Goal: Information Seeking & Learning: Compare options

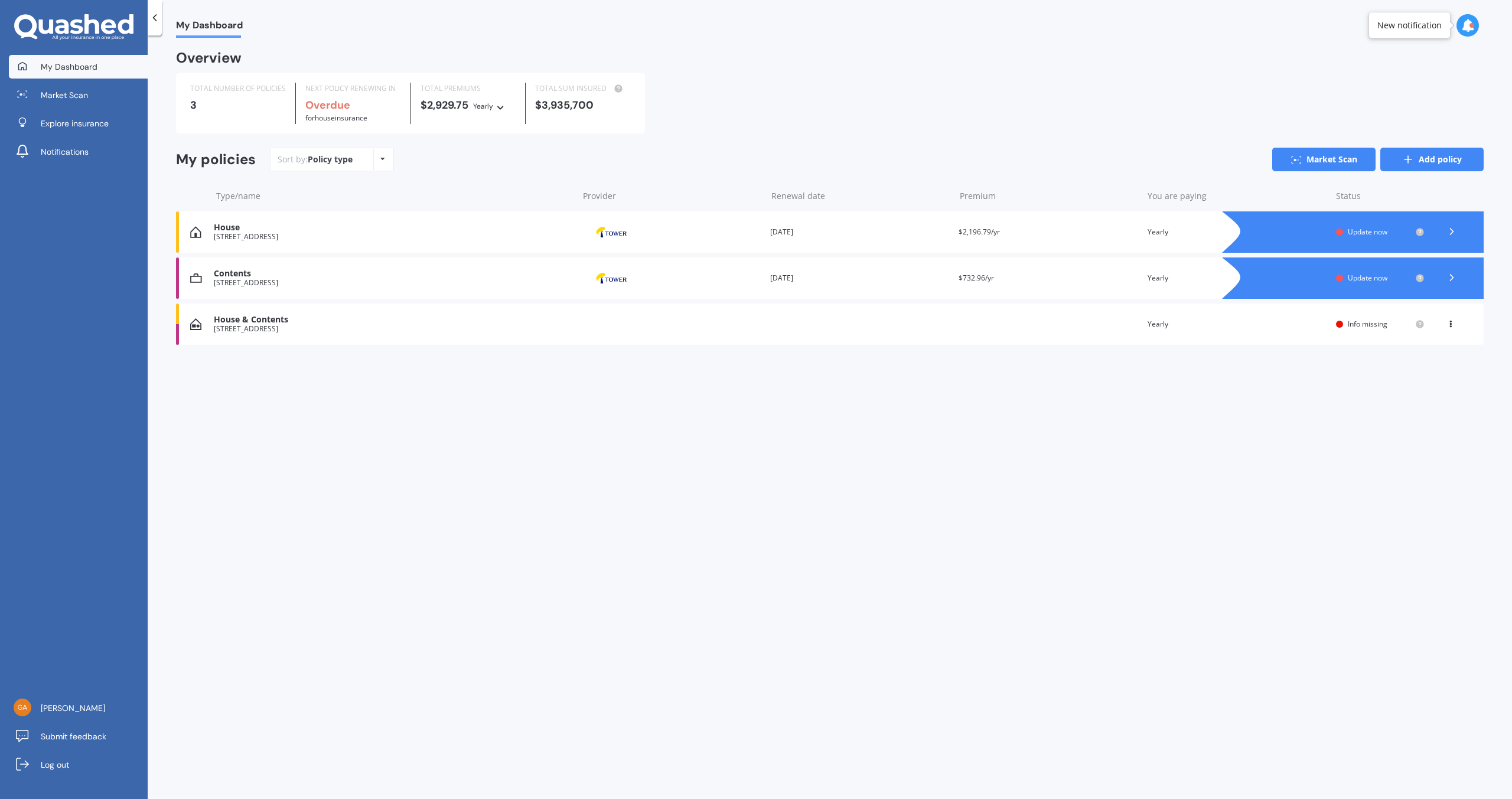
click at [1444, 160] on link "Add policy" at bounding box center [1431, 159] width 103 height 23
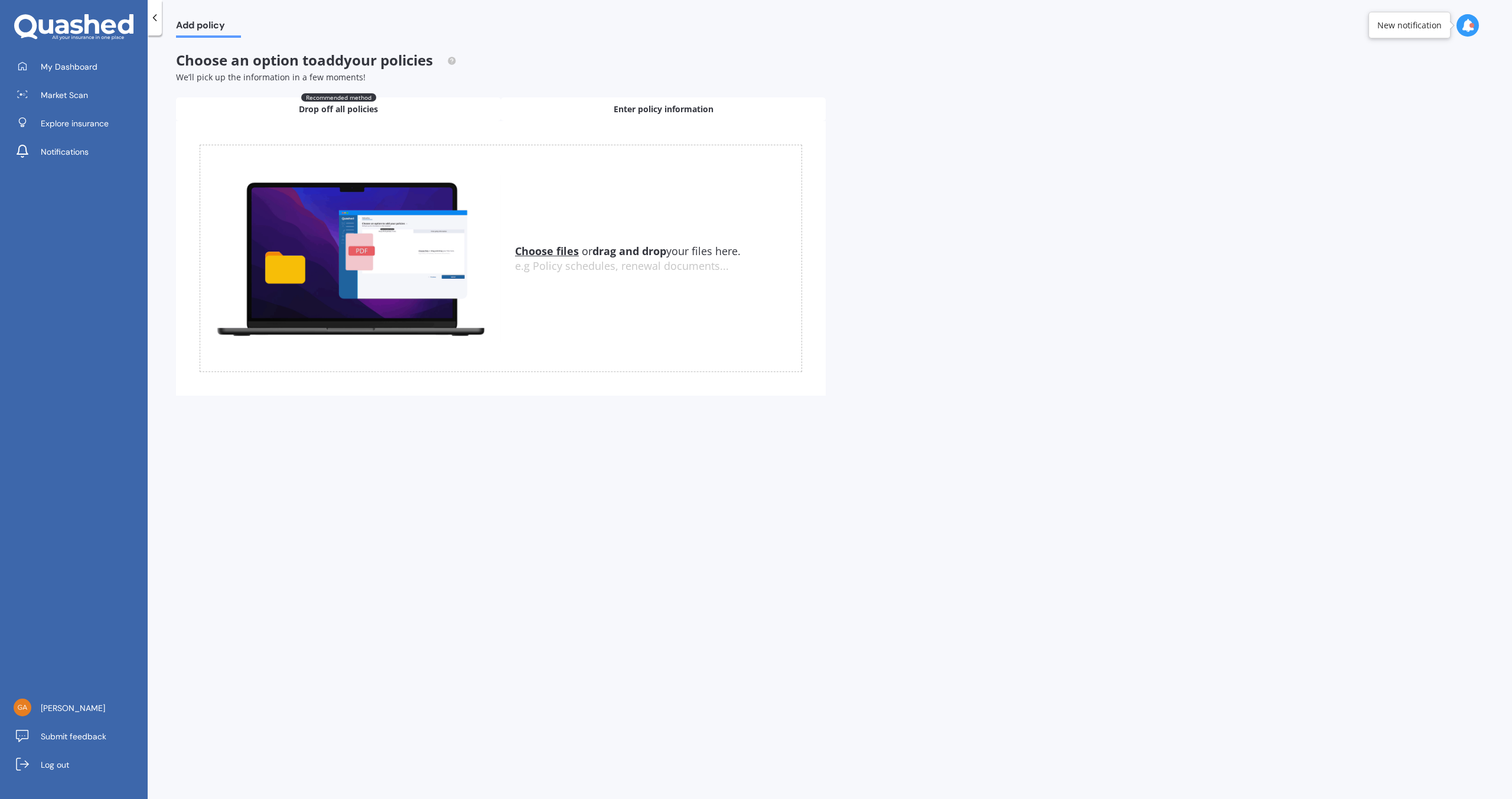
click at [640, 108] on span "Enter policy information" at bounding box center [664, 109] width 100 height 12
click at [640, 108] on span "Enter policy information" at bounding box center [664, 109] width 100 height 12
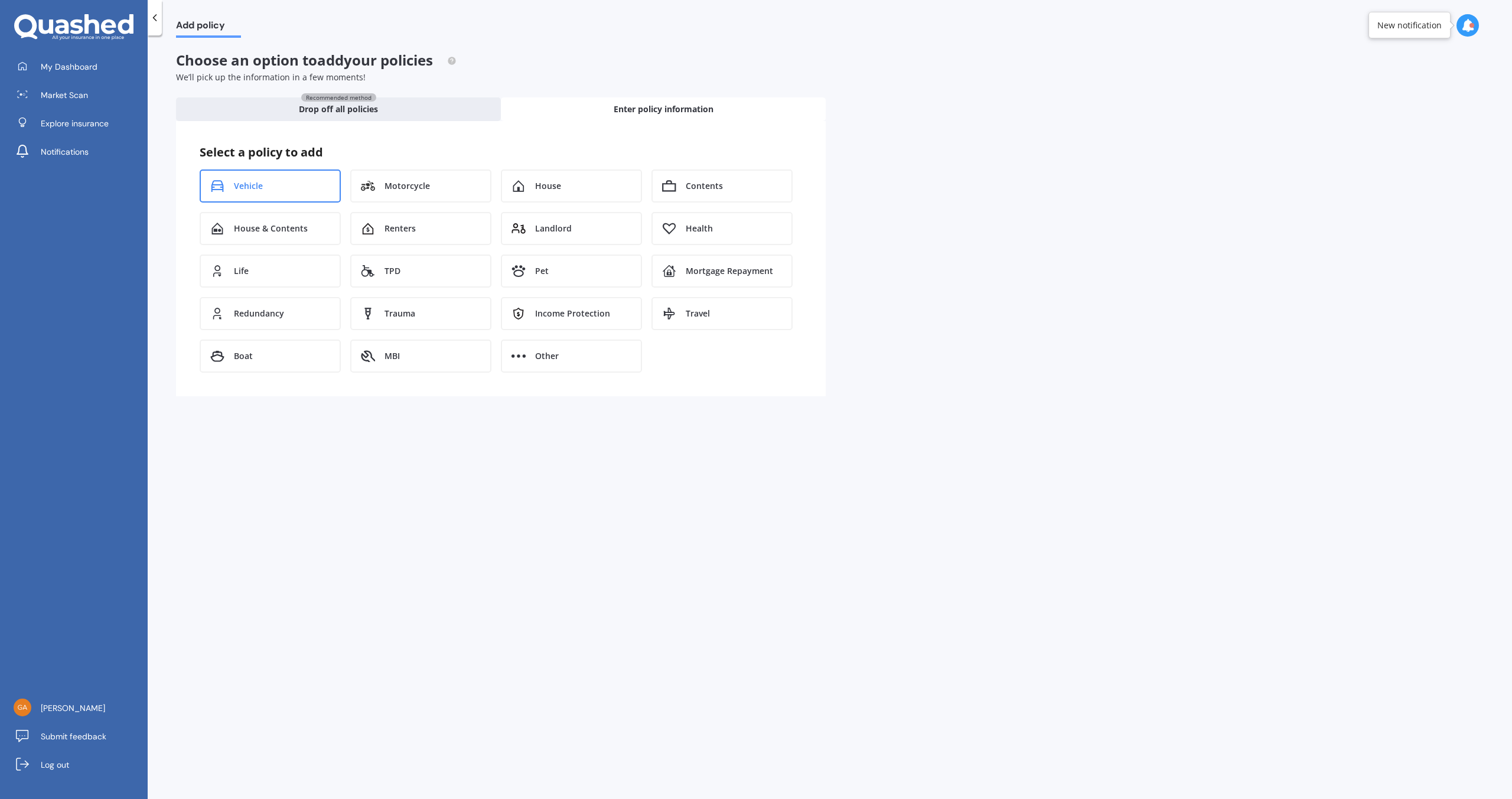
click at [250, 194] on div "Vehicle" at bounding box center [270, 186] width 141 height 33
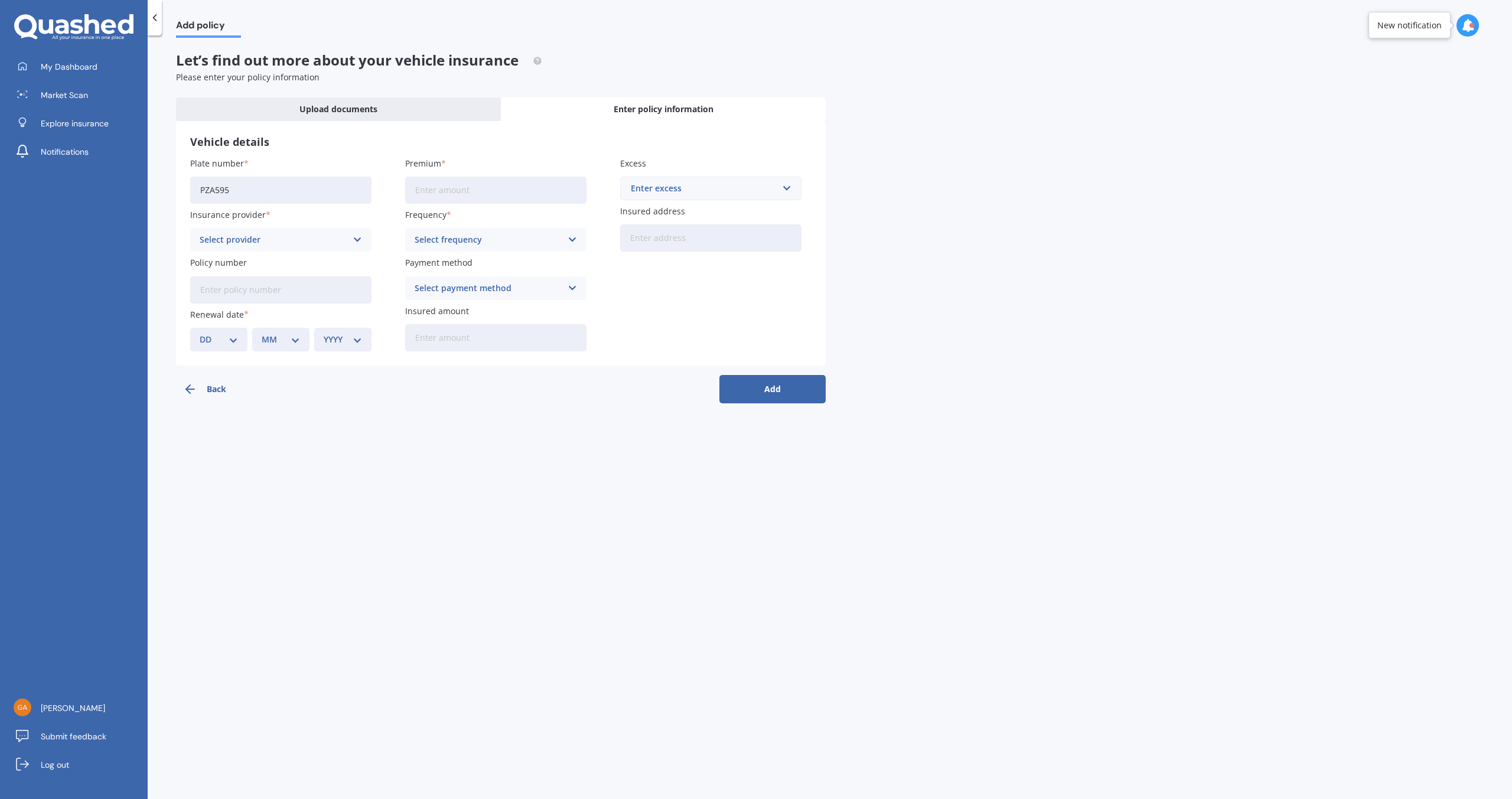
type input "PZA595"
click at [426, 192] on input "Premium" at bounding box center [496, 190] width 181 height 27
type input "$1,171.67"
click at [359, 242] on icon at bounding box center [357, 240] width 10 height 13
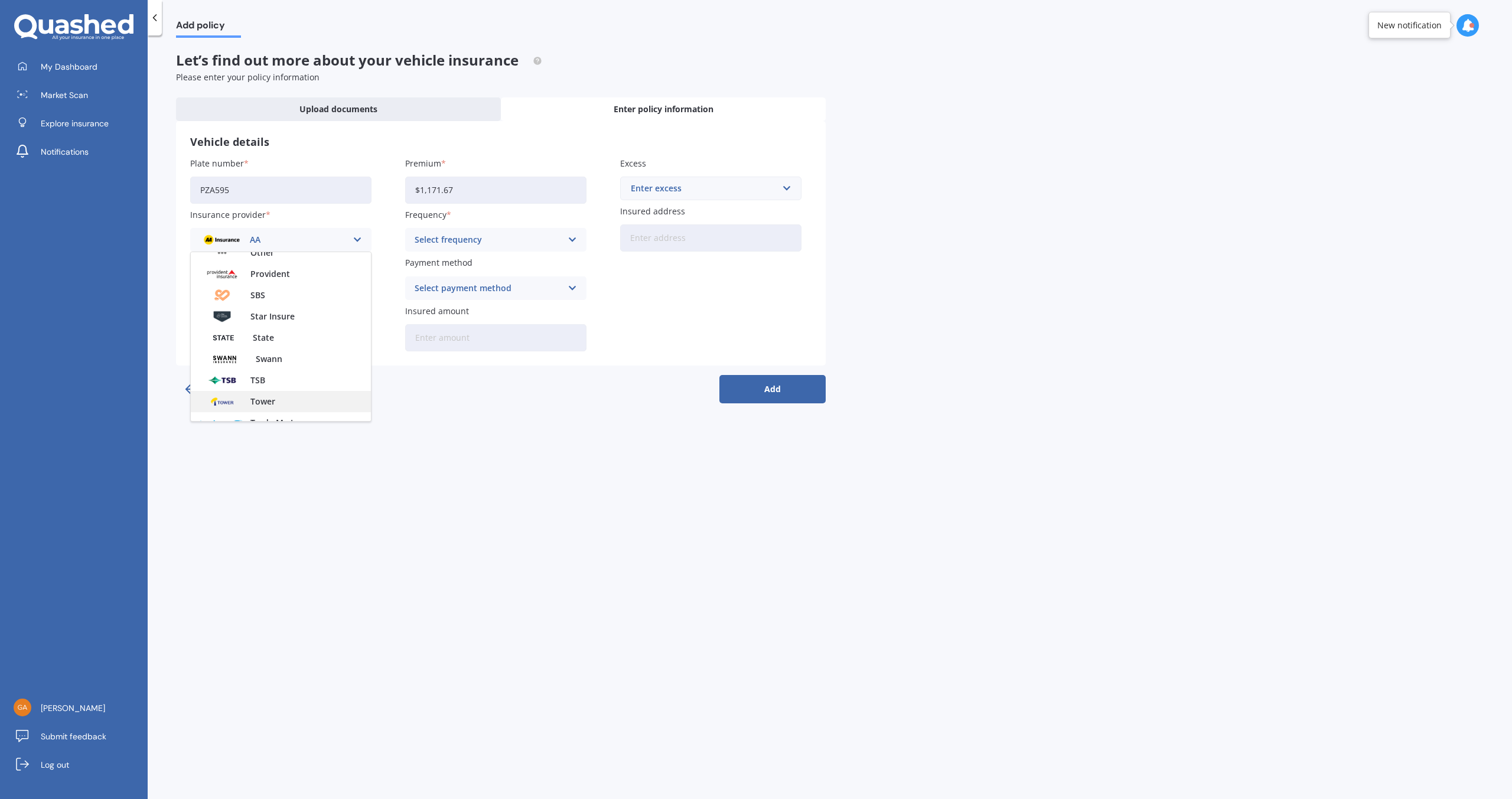
click at [263, 400] on span "Tower" at bounding box center [263, 401] width 25 height 8
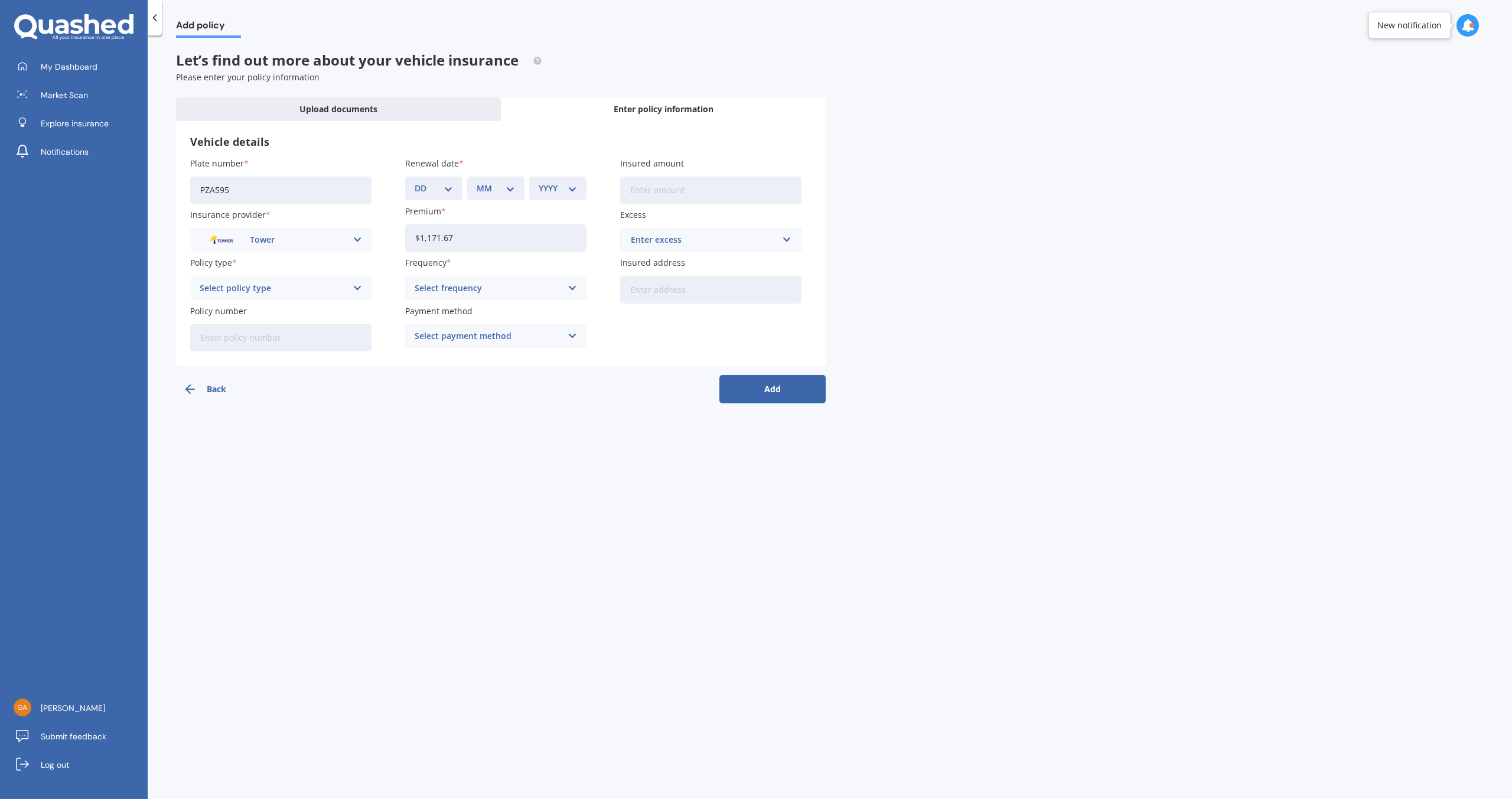
click at [355, 292] on icon at bounding box center [357, 288] width 10 height 13
click at [318, 355] on div "Comprehensive" at bounding box center [281, 353] width 180 height 21
click at [207, 338] on input "Policy number" at bounding box center [281, 338] width 181 height 27
type input "P00006353935"
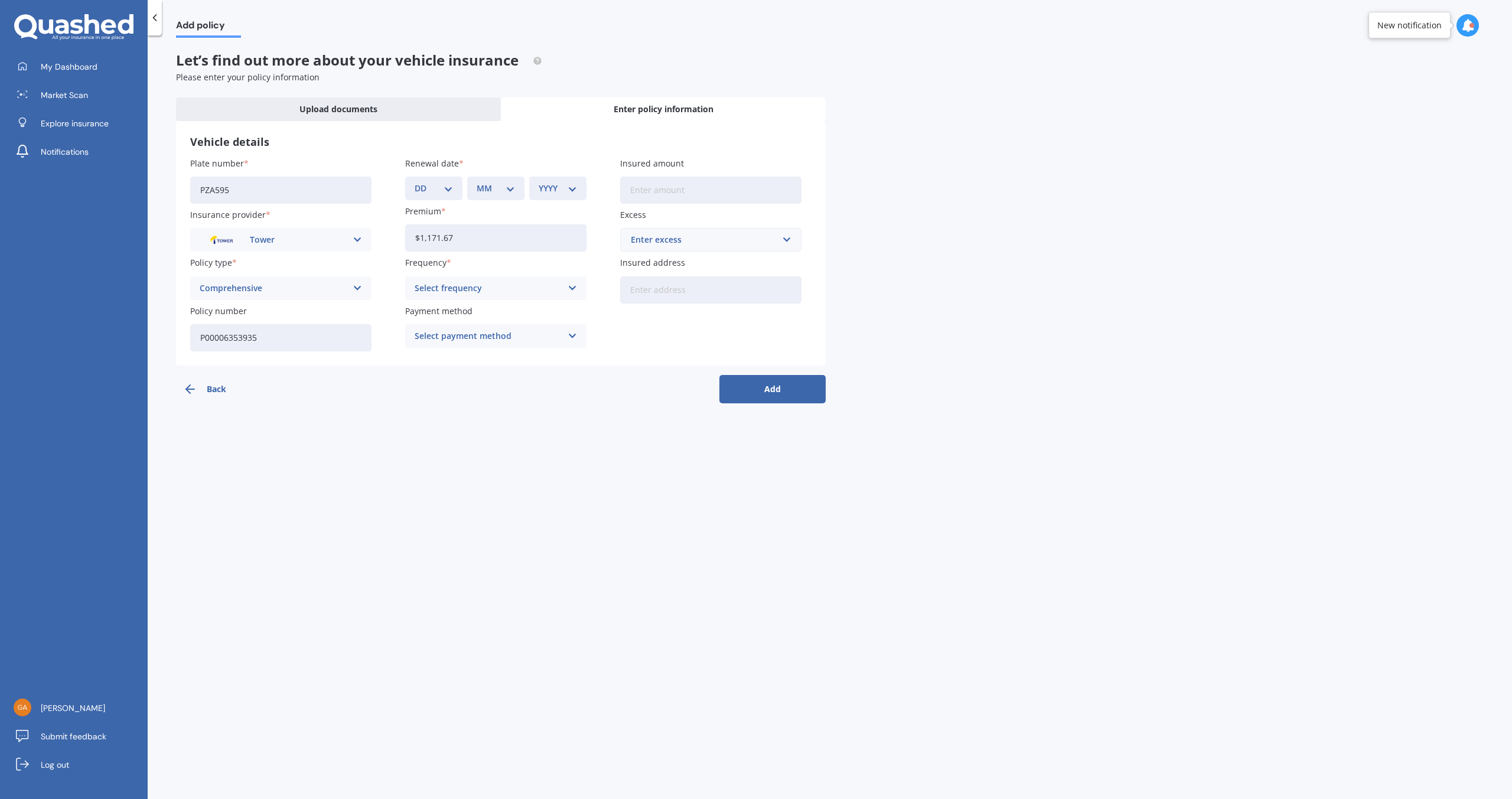
click at [570, 288] on icon at bounding box center [572, 288] width 10 height 13
click at [542, 314] on div "Yearly" at bounding box center [496, 311] width 180 height 21
click at [542, 314] on label "Payment method" at bounding box center [494, 311] width 177 height 12
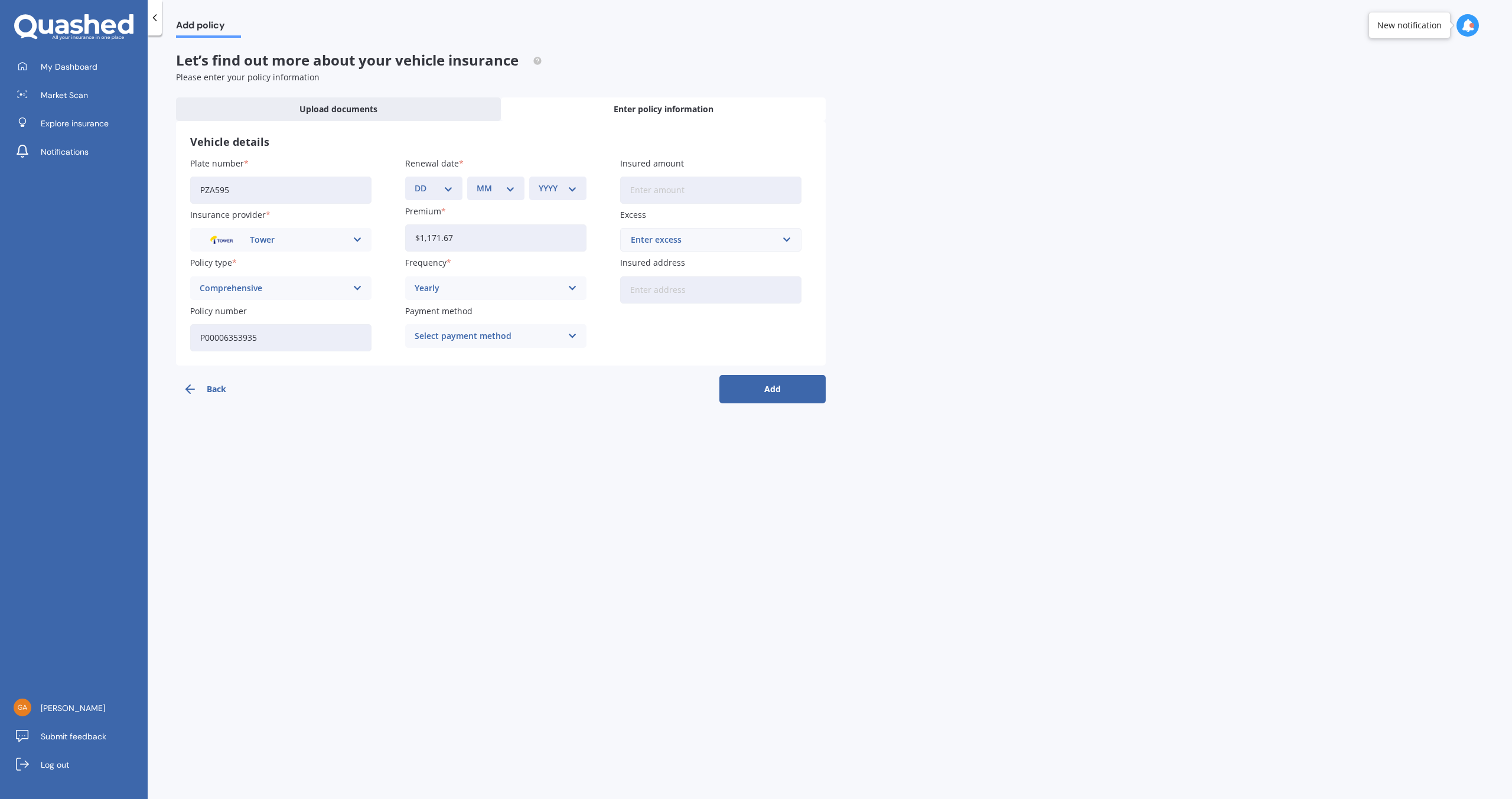
click at [573, 339] on icon at bounding box center [572, 336] width 10 height 13
click at [573, 339] on icon at bounding box center [572, 336] width 10 height 13
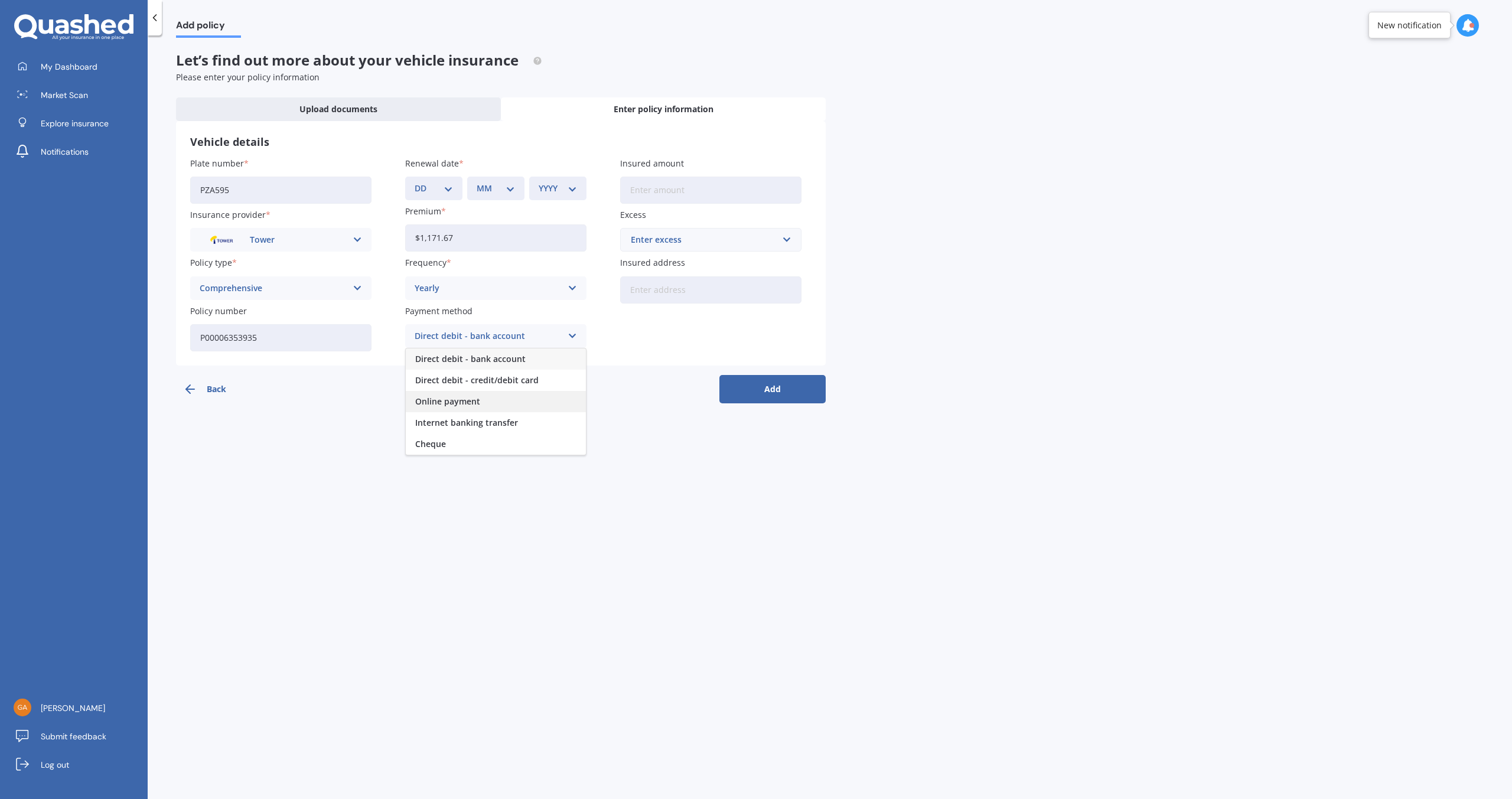
click at [512, 403] on div "Online payment" at bounding box center [496, 401] width 180 height 21
click at [512, 403] on div "Back Add" at bounding box center [501, 385] width 649 height 38
click at [642, 191] on input "Insured amount" at bounding box center [711, 190] width 181 height 27
click at [790, 239] on input "text" at bounding box center [707, 240] width 171 height 23
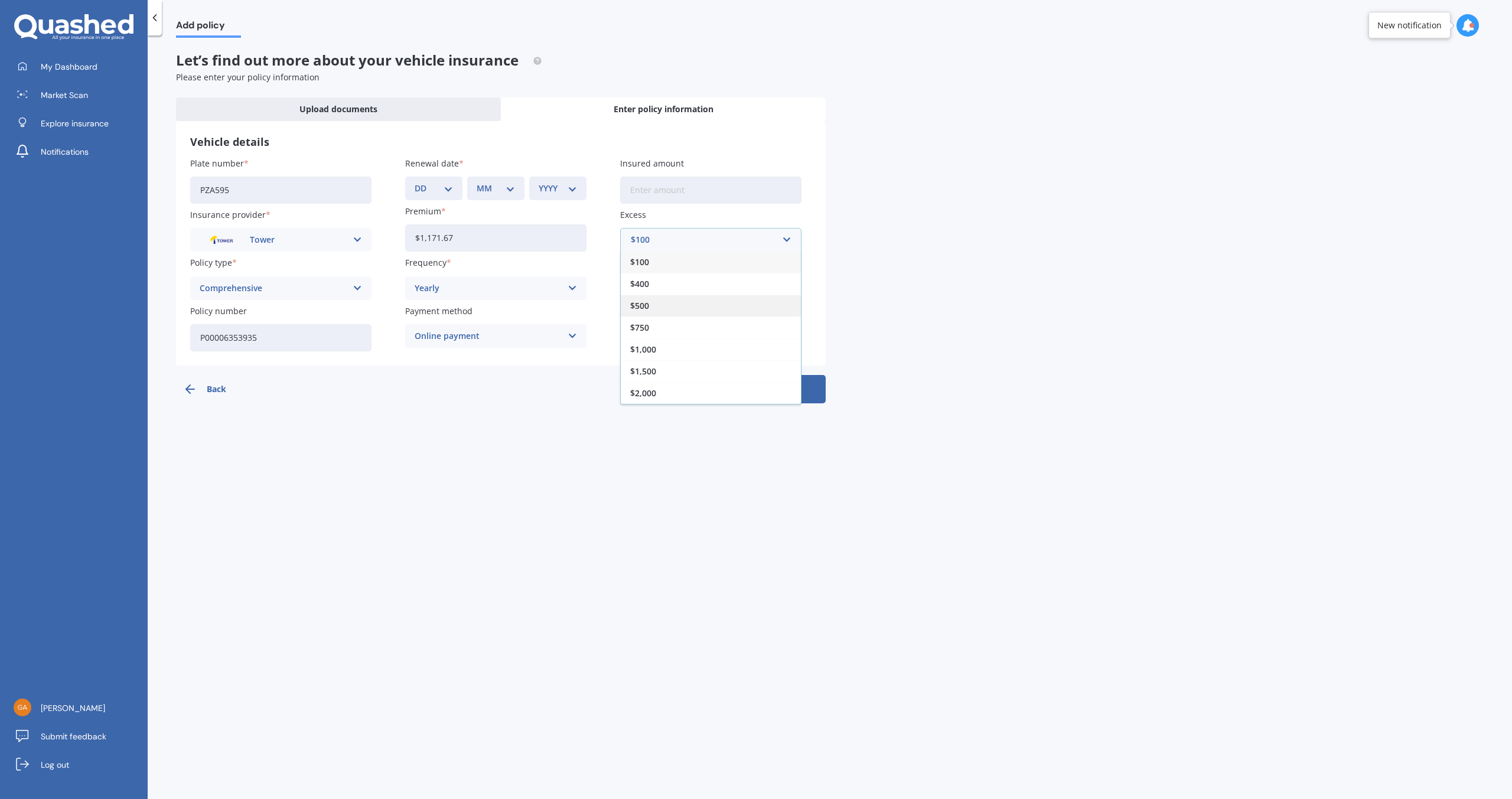
click at [737, 309] on div "$500" at bounding box center [711, 306] width 180 height 22
click at [639, 289] on input "Insured address" at bounding box center [711, 290] width 181 height 27
click at [767, 289] on input "[STREET_ADDRESS]" at bounding box center [711, 290] width 181 height 27
type input "[STREET_ADDRESS]"
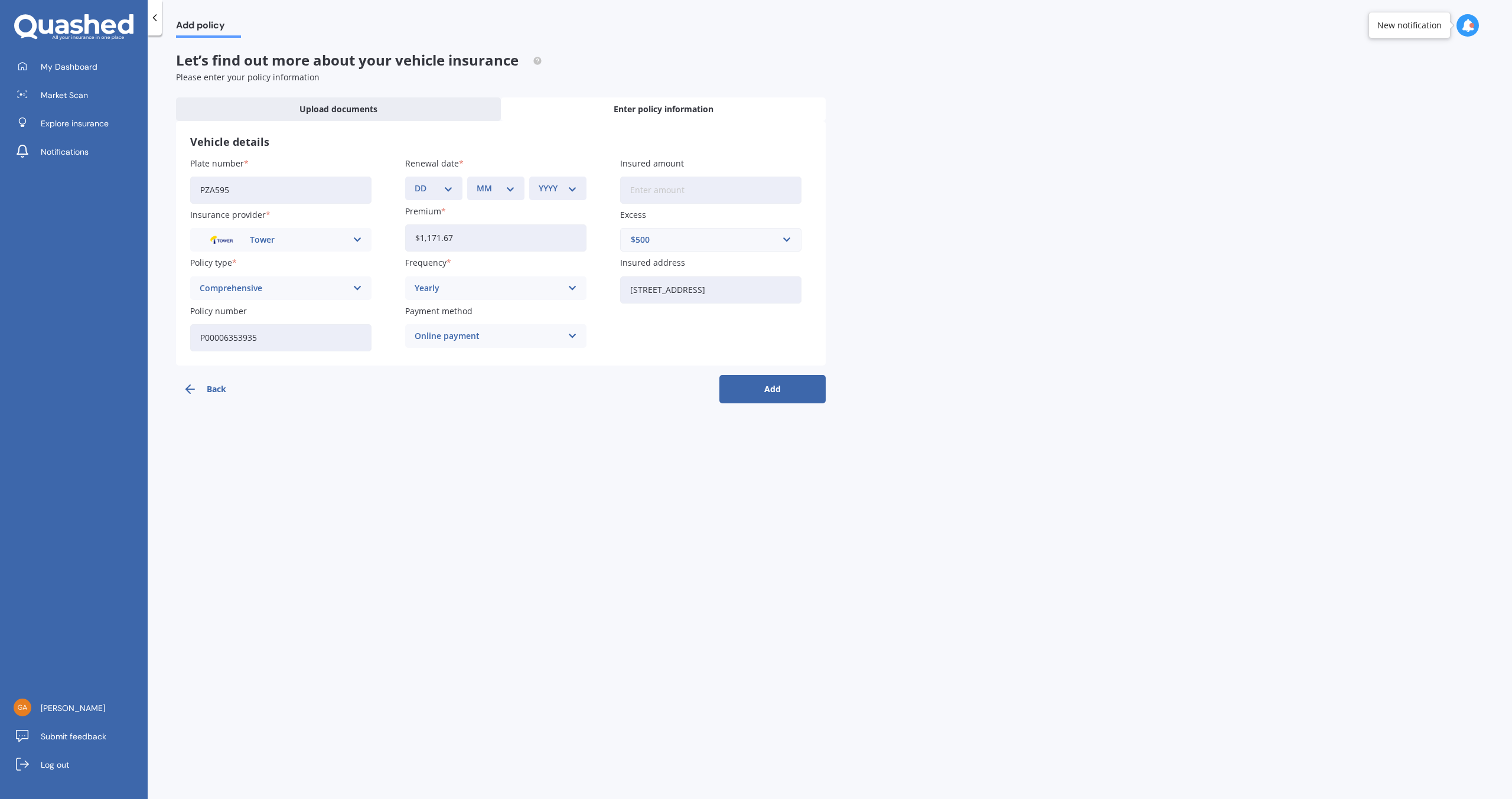
click at [633, 180] on input "Insured amount" at bounding box center [711, 190] width 181 height 27
type input "$30,000"
click at [775, 390] on button "Add" at bounding box center [773, 389] width 107 height 29
click at [454, 192] on select "DD 01 02 03 04 05 06 07 08 09 10 11 12 13 14 15 16 17 18 19 20 21 22 23 24 25 2…" at bounding box center [441, 188] width 34 height 13
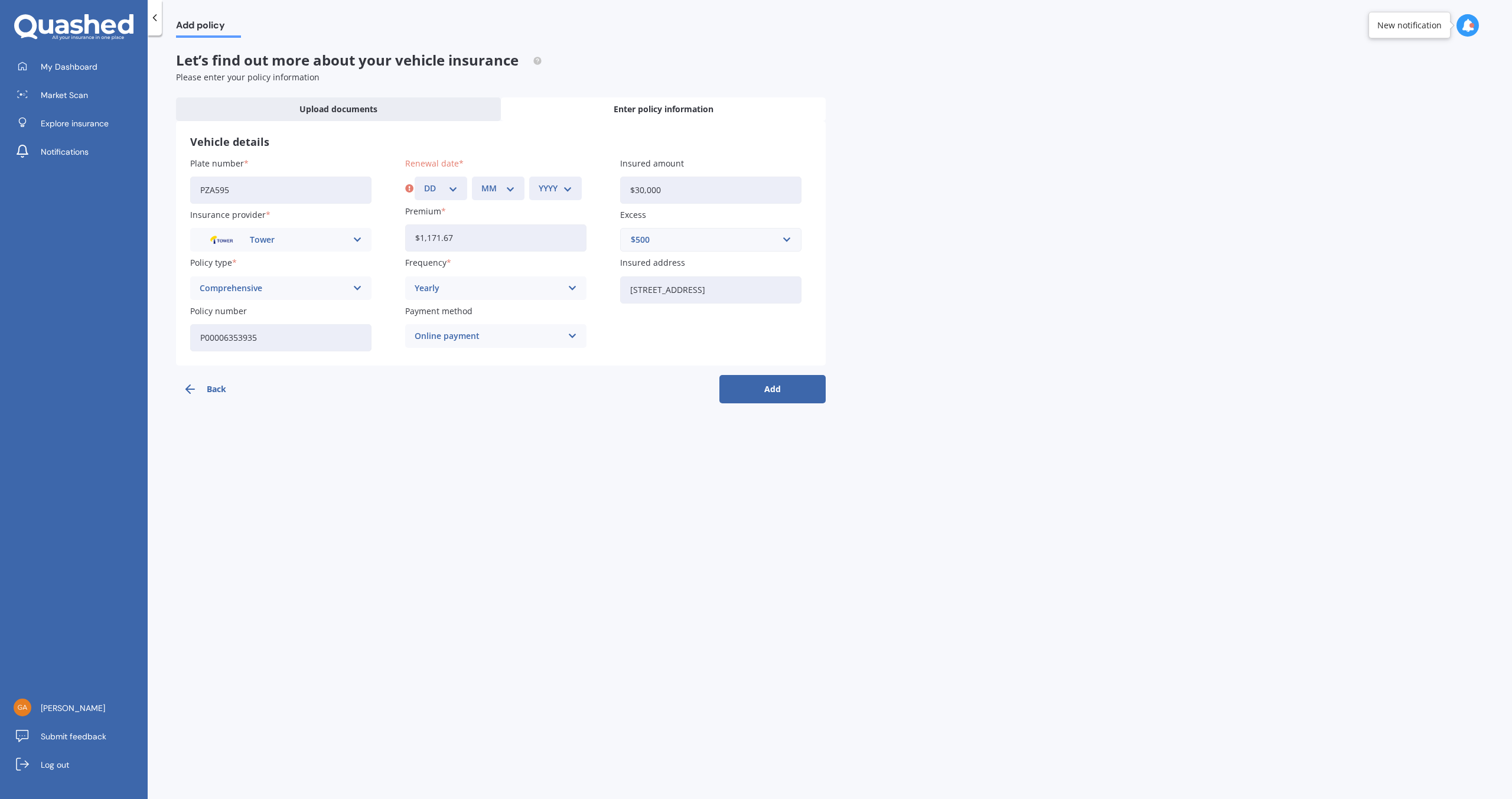
click at [454, 192] on select "DD 01 02 03 04 05 06 07 08 09 10 11 12 13 14 15 16 17 18 19 20 21 22 23 24 25 2…" at bounding box center [441, 188] width 34 height 13
select select "13"
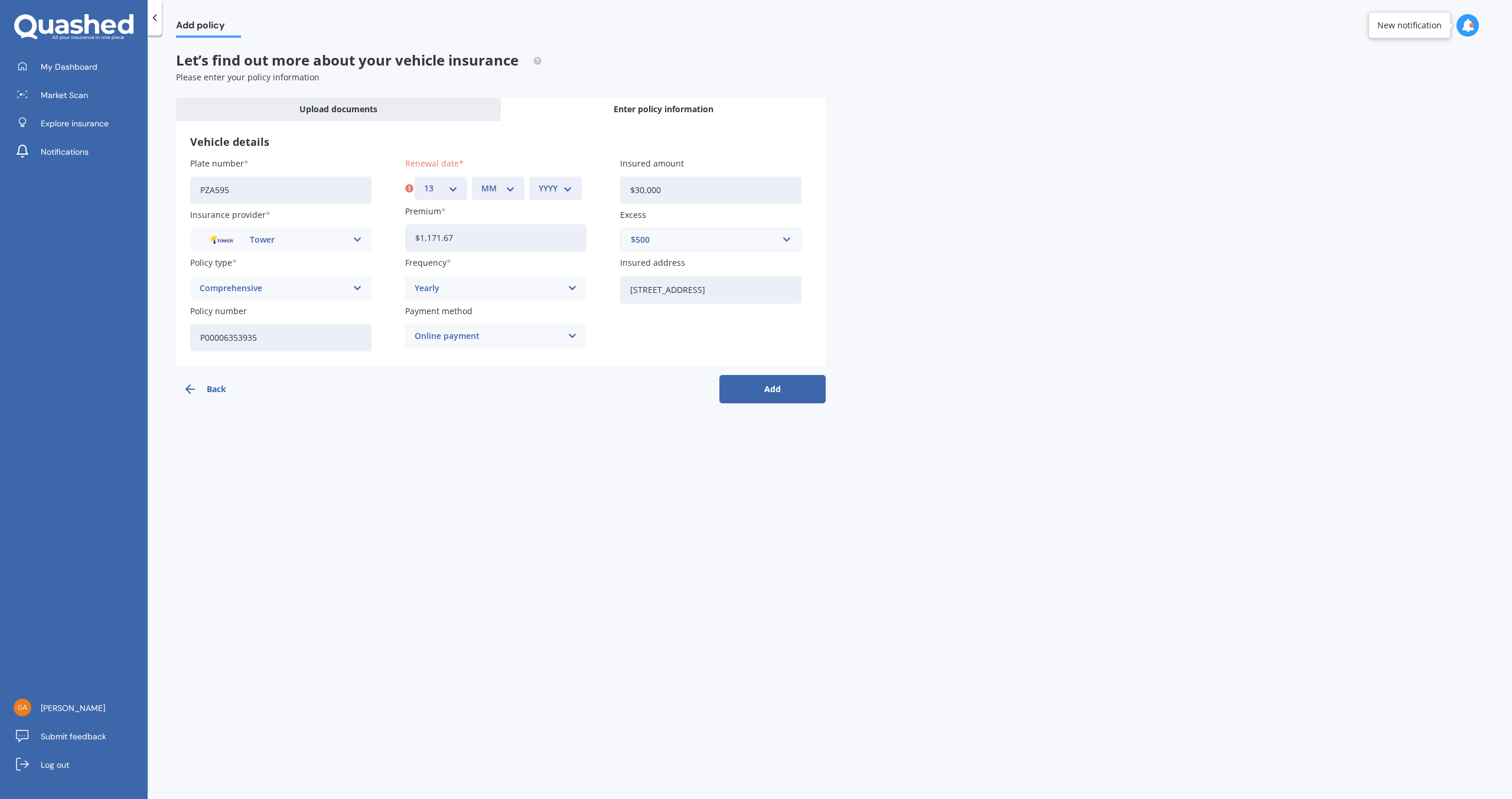
click at [424, 182] on select "DD 01 02 03 04 05 06 07 08 09 10 11 12 13 14 15 16 17 18 19 20 21 22 23 24 25 2…" at bounding box center [441, 188] width 34 height 13
click at [512, 191] on select "MM 01 02 03 04 05 06 07 08 09 10 11 12" at bounding box center [498, 188] width 34 height 13
select select "09"
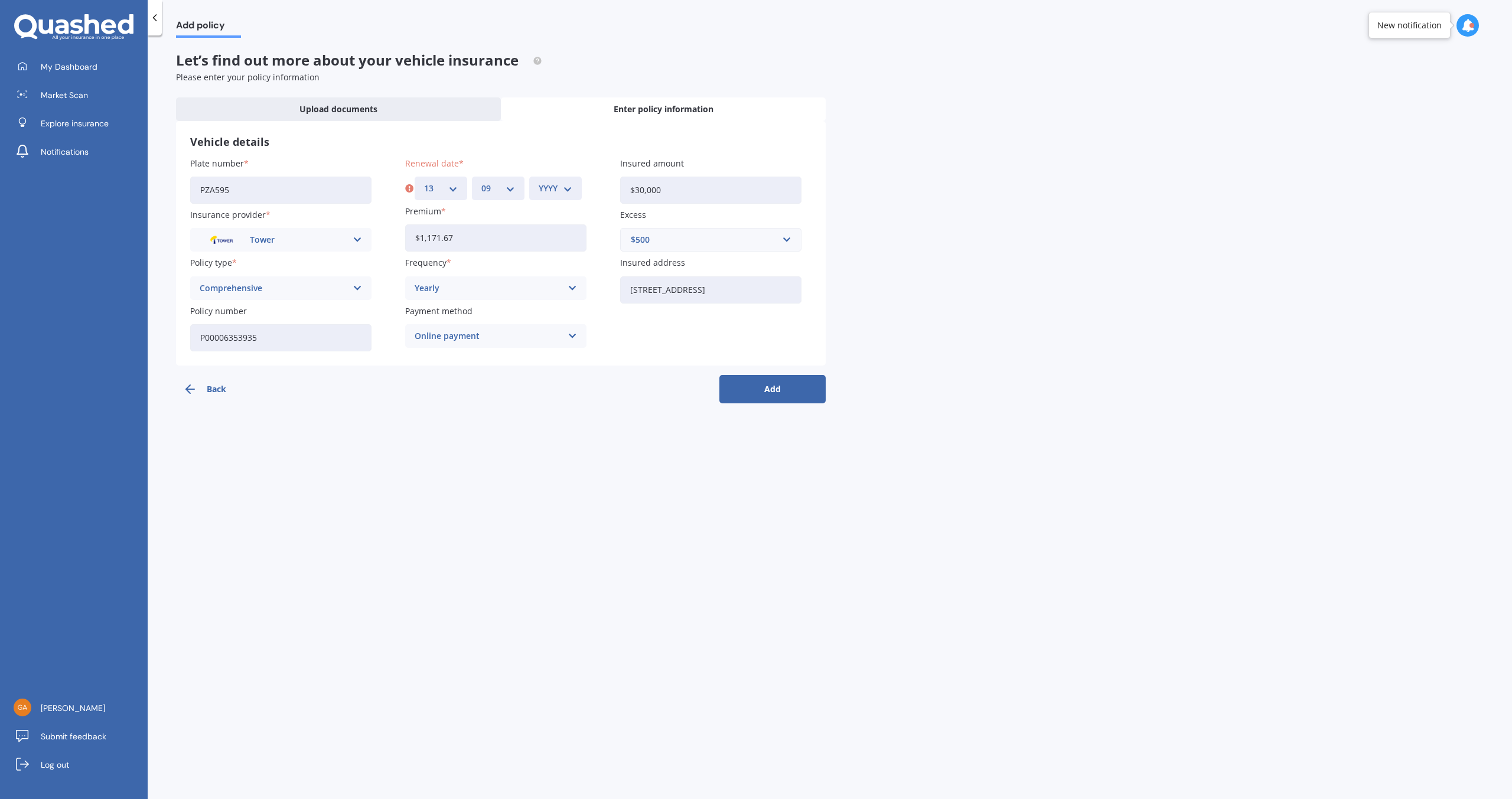
click at [481, 182] on select "MM 01 02 03 04 05 06 07 08 09 10 11 12" at bounding box center [498, 188] width 34 height 13
click at [566, 191] on select "YYYY 2027 2026 2025 2024 2023 2022 2021 2020 2019 2018 2017 2016 2015 2014 2013…" at bounding box center [555, 188] width 34 height 13
select select "2025"
click at [538, 182] on select "YYYY 2027 2026 2025 2024 2023 2022 2021 2020 2019 2018 2017 2016 2015 2014 2013…" at bounding box center [555, 188] width 34 height 13
click at [777, 390] on button "Add" at bounding box center [773, 389] width 107 height 29
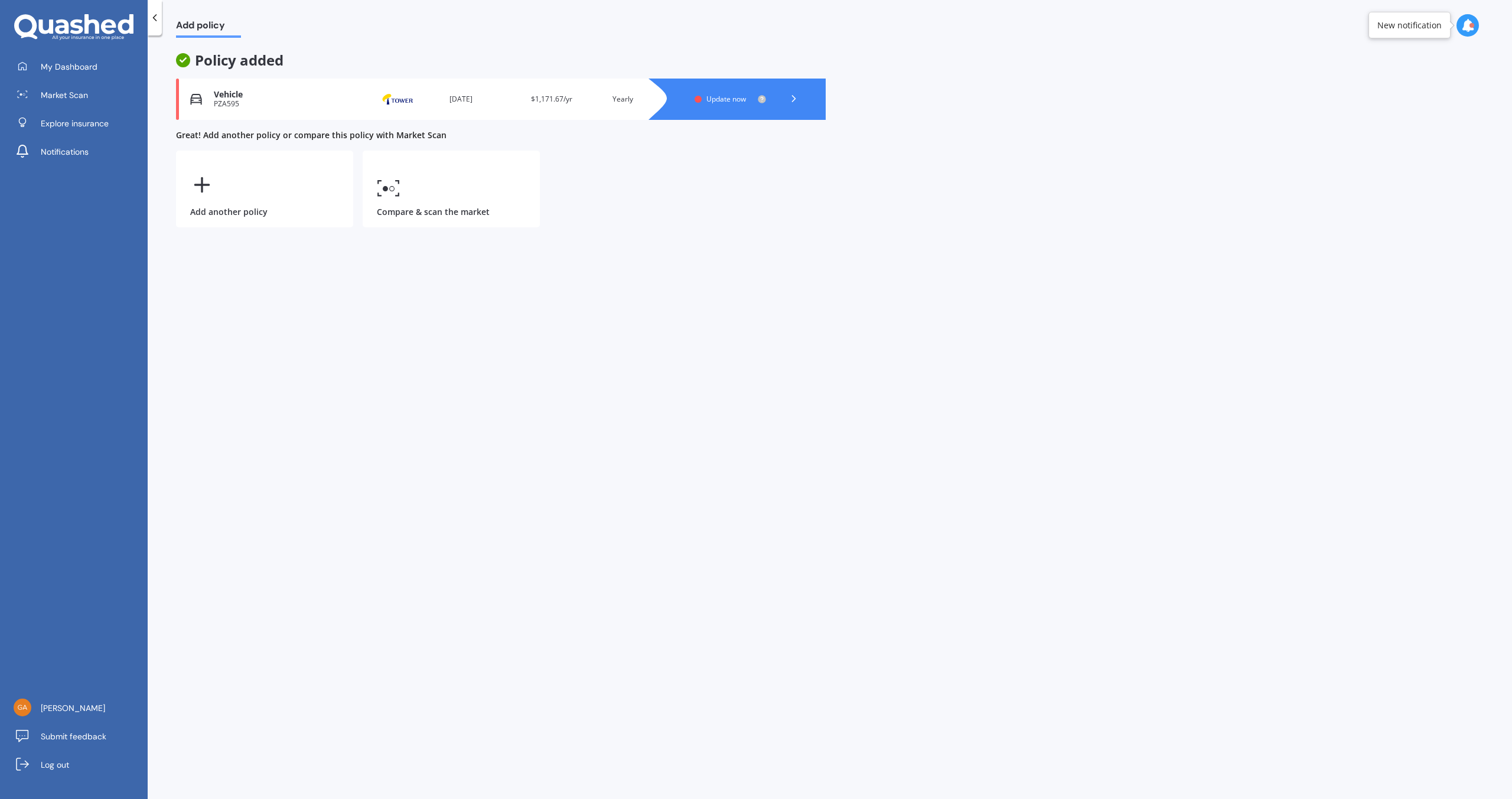
click at [780, 99] on div at bounding box center [794, 99] width 36 height 18
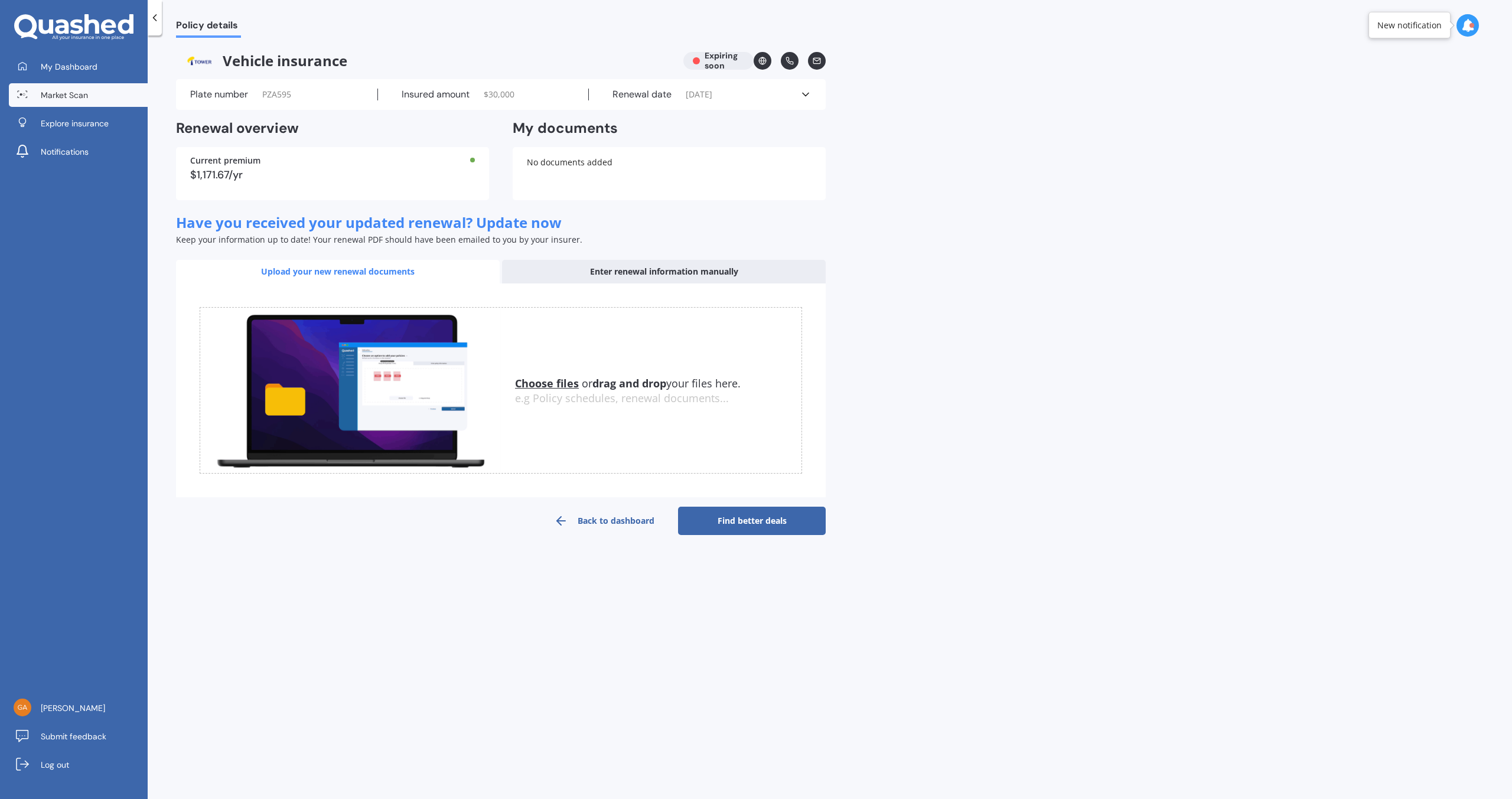
click at [63, 95] on span "Market Scan" at bounding box center [64, 95] width 47 height 12
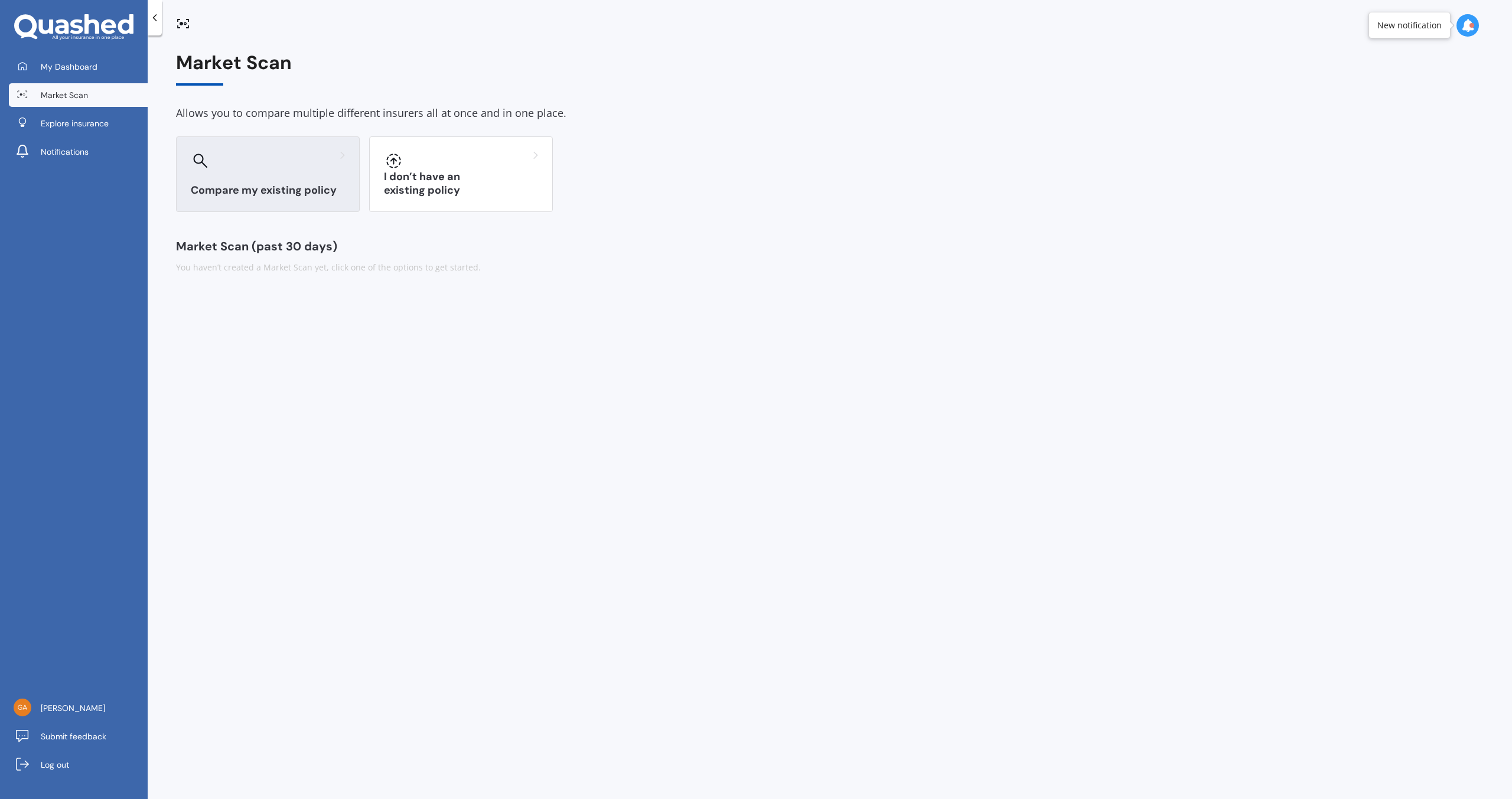
click at [247, 186] on h3 "Compare my existing policy" at bounding box center [268, 190] width 154 height 14
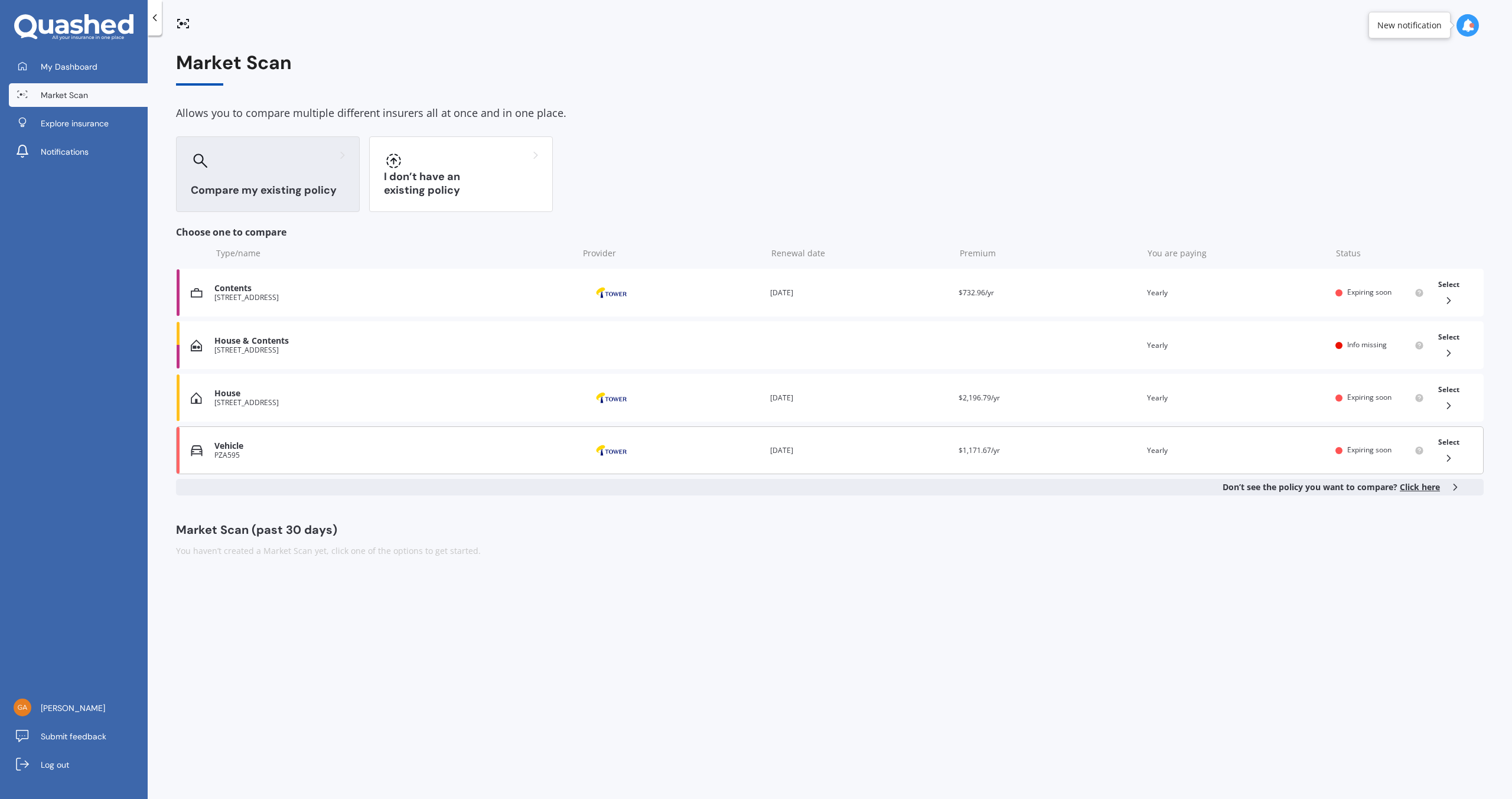
click at [220, 448] on div "Vehicle" at bounding box center [393, 446] width 358 height 10
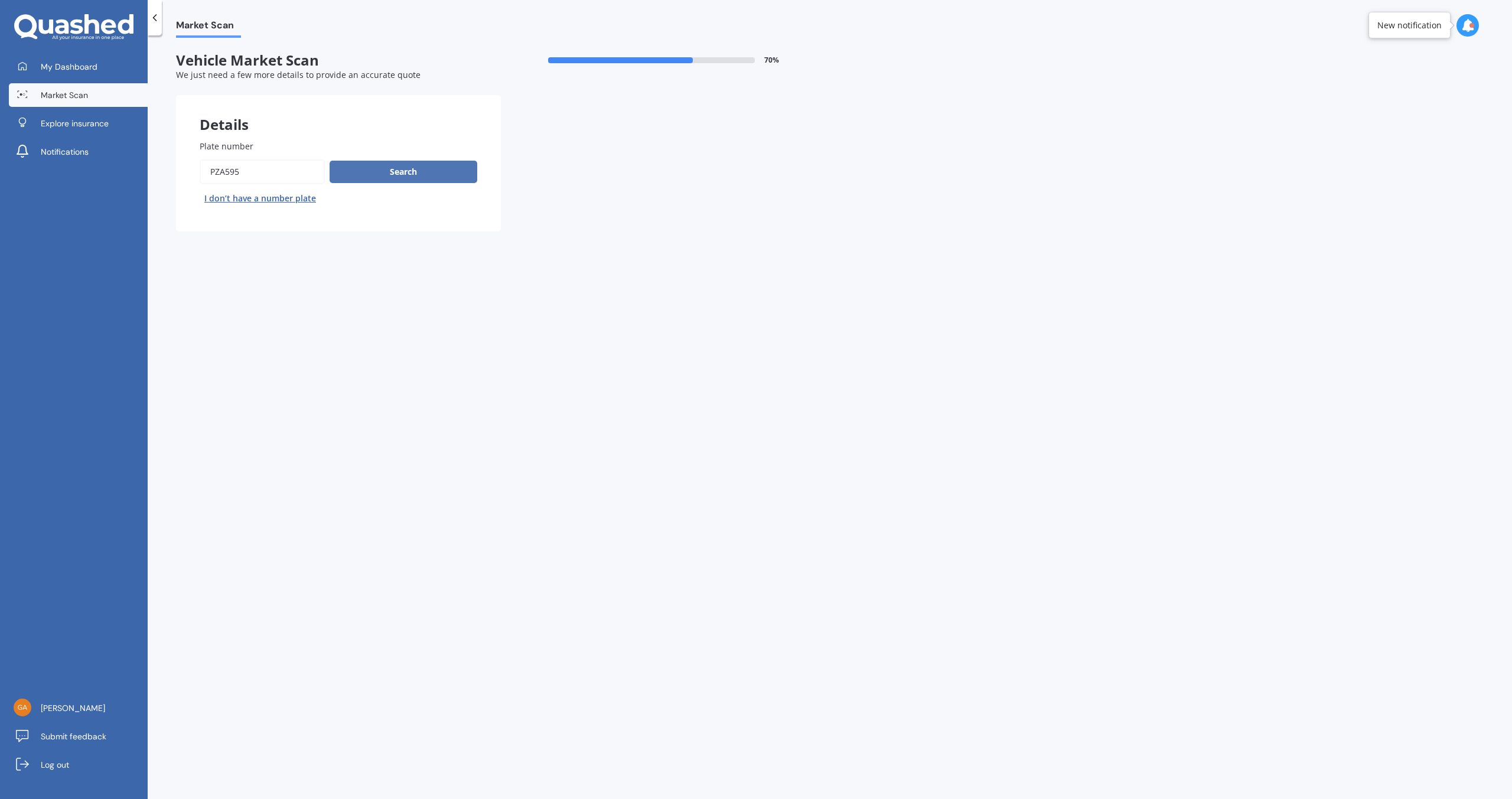
click at [402, 171] on button "Search" at bounding box center [403, 171] width 147 height 23
select select "KIA"
select select "NIRO"
select select "22"
select select "07"
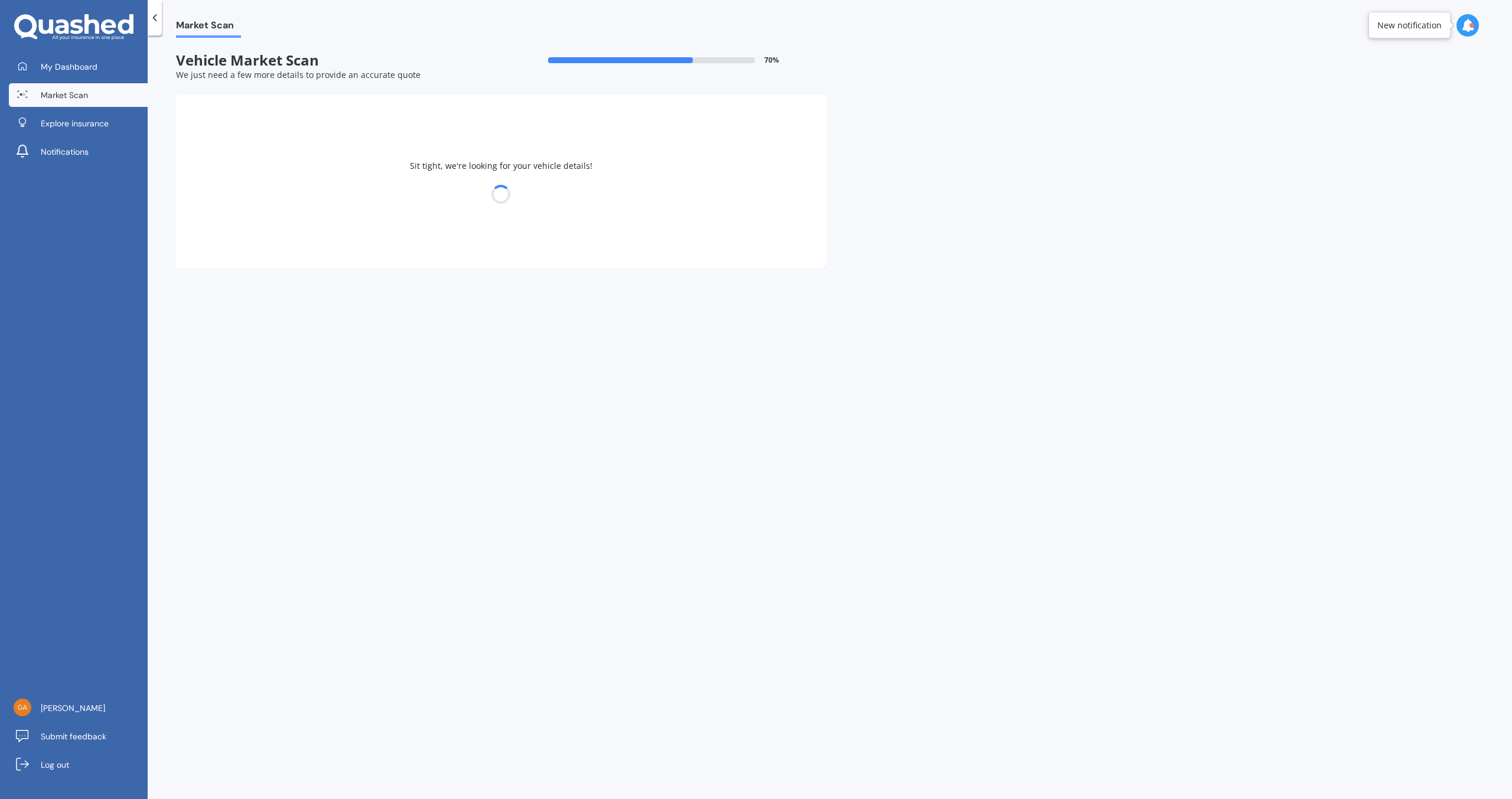
select select "1951"
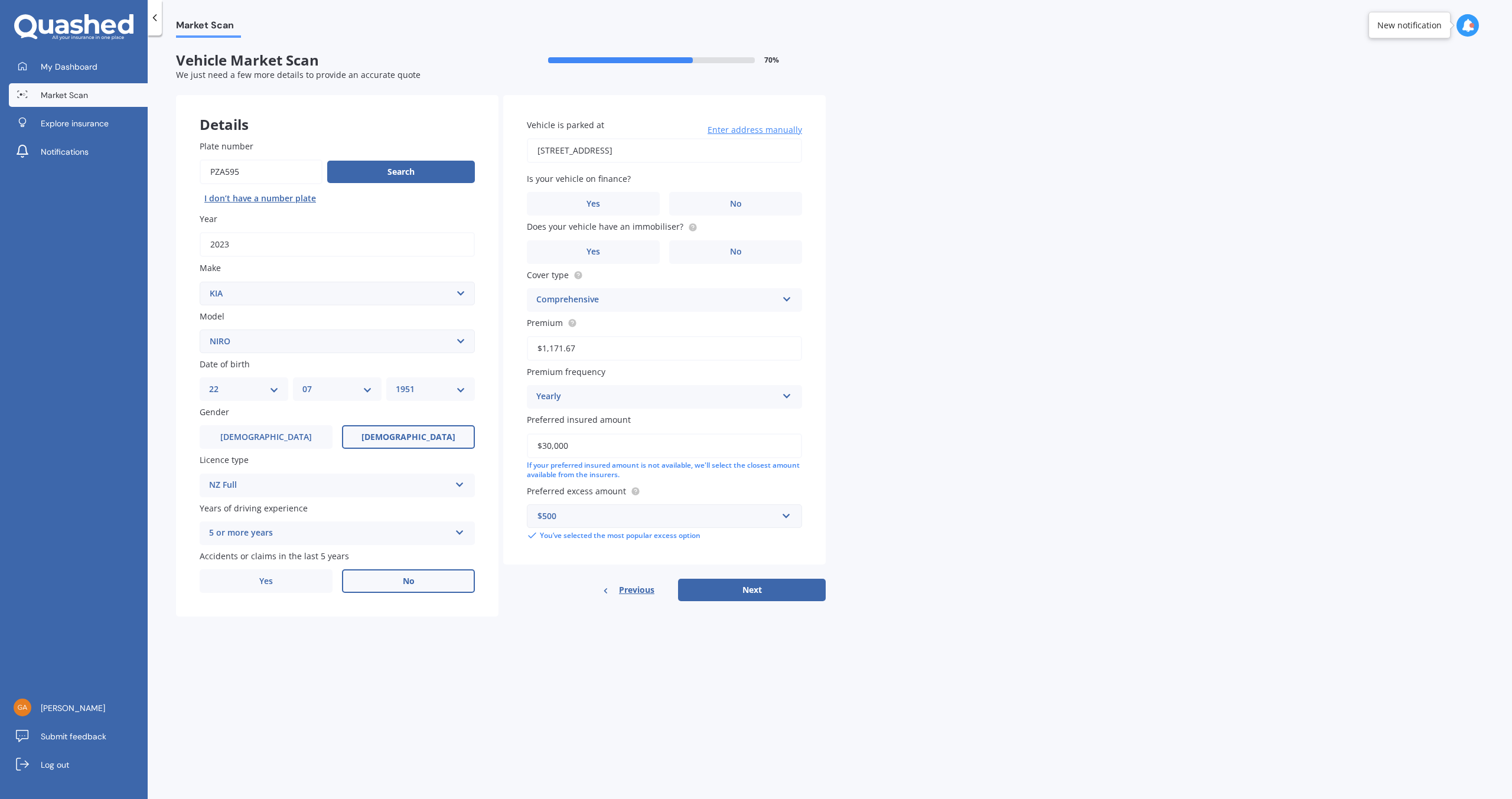
click at [386, 577] on label "No" at bounding box center [409, 581] width 133 height 23
click at [0, 0] on input "No" at bounding box center [0, 0] width 0 height 0
click at [753, 129] on span "Enter address manually" at bounding box center [754, 130] width 94 height 12
click at [753, 129] on label "Vehicle is parked at" at bounding box center [662, 125] width 270 height 12
click at [753, 138] on input "[STREET_ADDRESS]" at bounding box center [664, 151] width 275 height 25
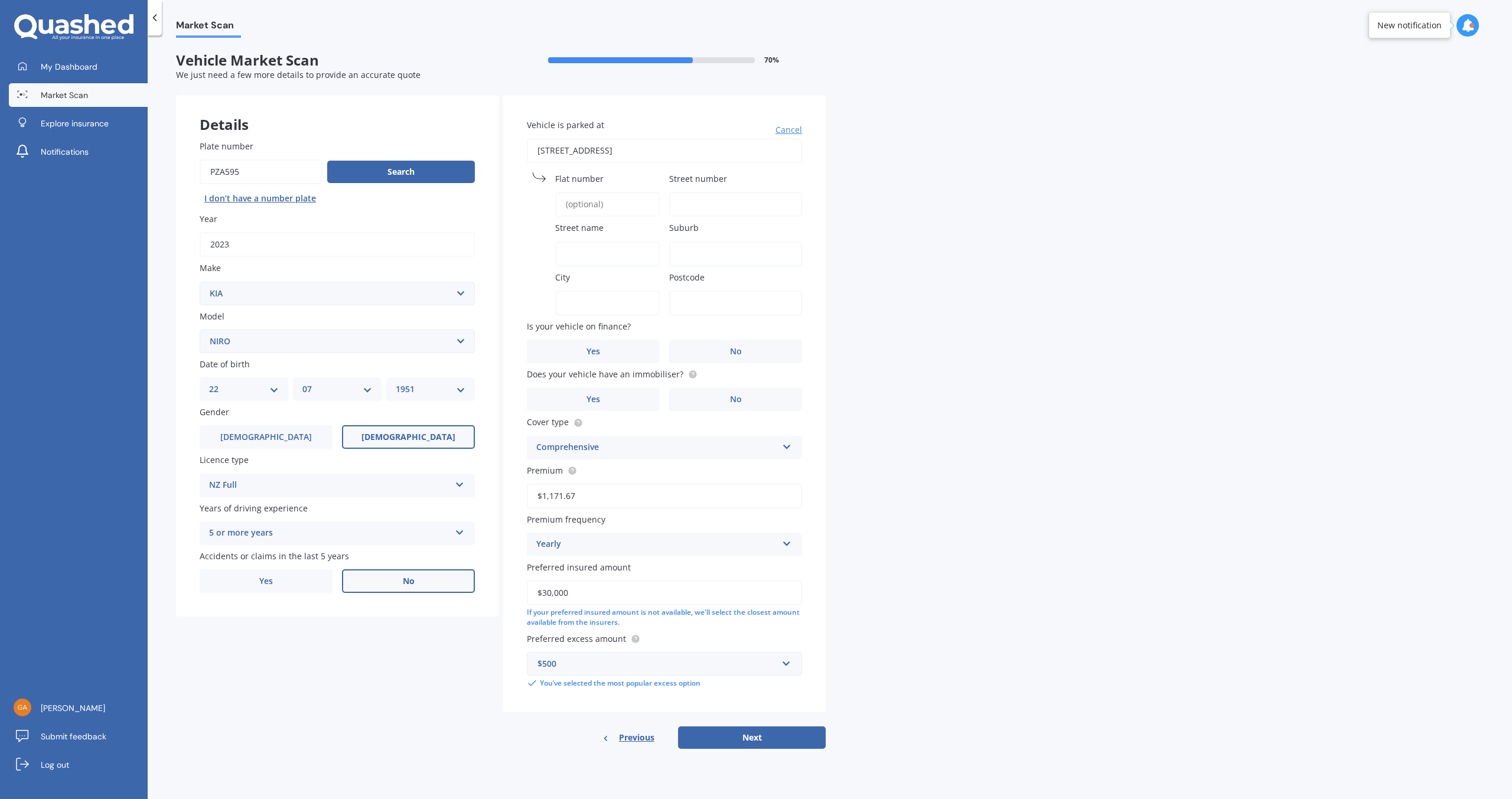
click at [681, 170] on div "Vehicle is parked at [STREET_ADDRESS] Cancel [GEOGRAPHIC_DATA] name [GEOGRAPHIC…" at bounding box center [664, 403] width 322 height 617
click at [681, 179] on span "Street number" at bounding box center [698, 178] width 58 height 11
click at [681, 192] on input "Street number" at bounding box center [735, 205] width 133 height 25
click at [681, 179] on span "Street number" at bounding box center [698, 178] width 58 height 11
click at [681, 192] on input "Street number" at bounding box center [735, 205] width 133 height 25
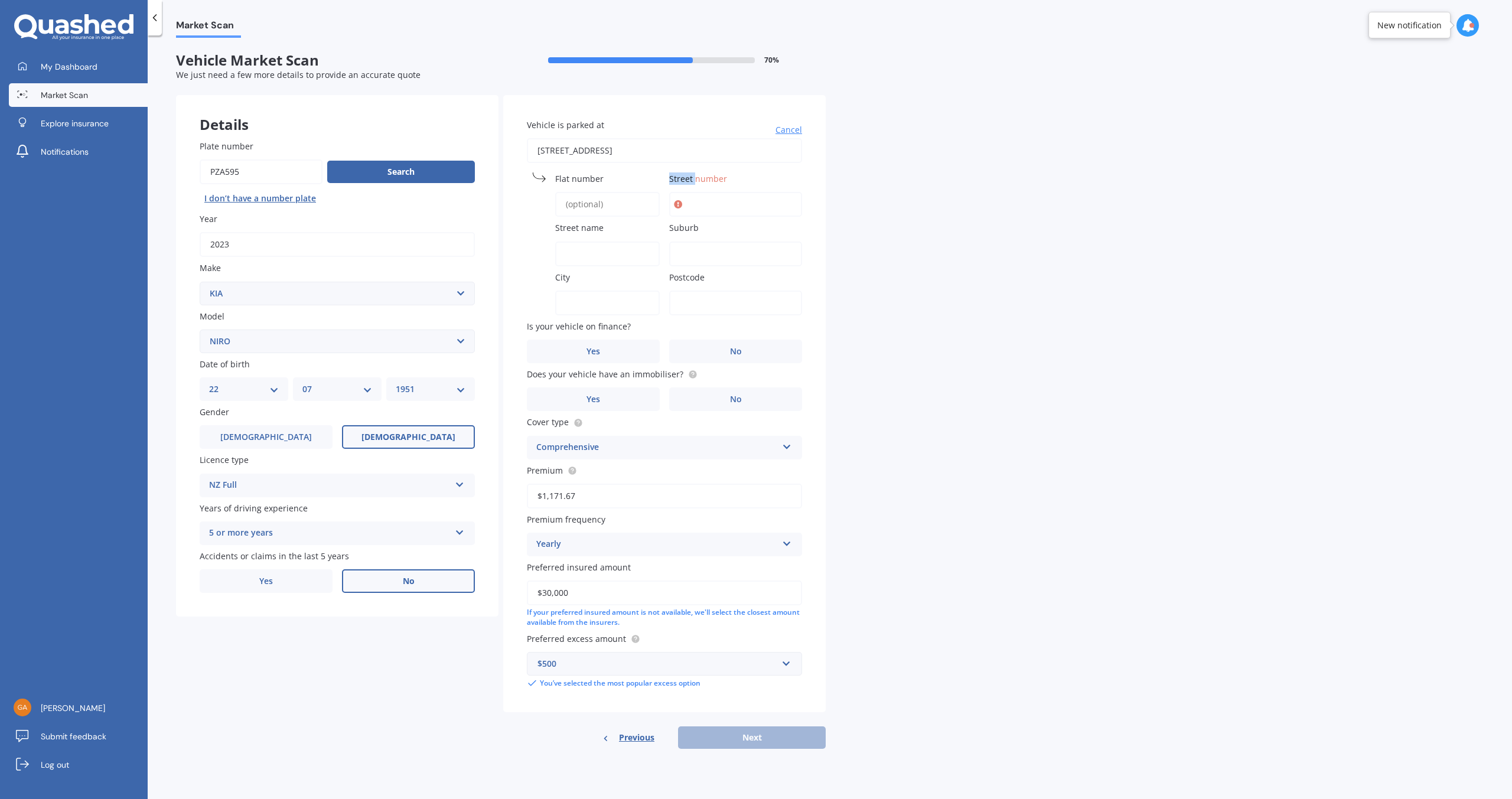
click at [684, 179] on span "Street number" at bounding box center [698, 178] width 58 height 11
click at [684, 192] on input "Street number" at bounding box center [735, 205] width 133 height 25
click at [684, 179] on span "Street number" at bounding box center [698, 178] width 58 height 11
click at [684, 192] on input "Street number" at bounding box center [735, 205] width 133 height 25
click at [684, 179] on span "Street number" at bounding box center [698, 178] width 58 height 11
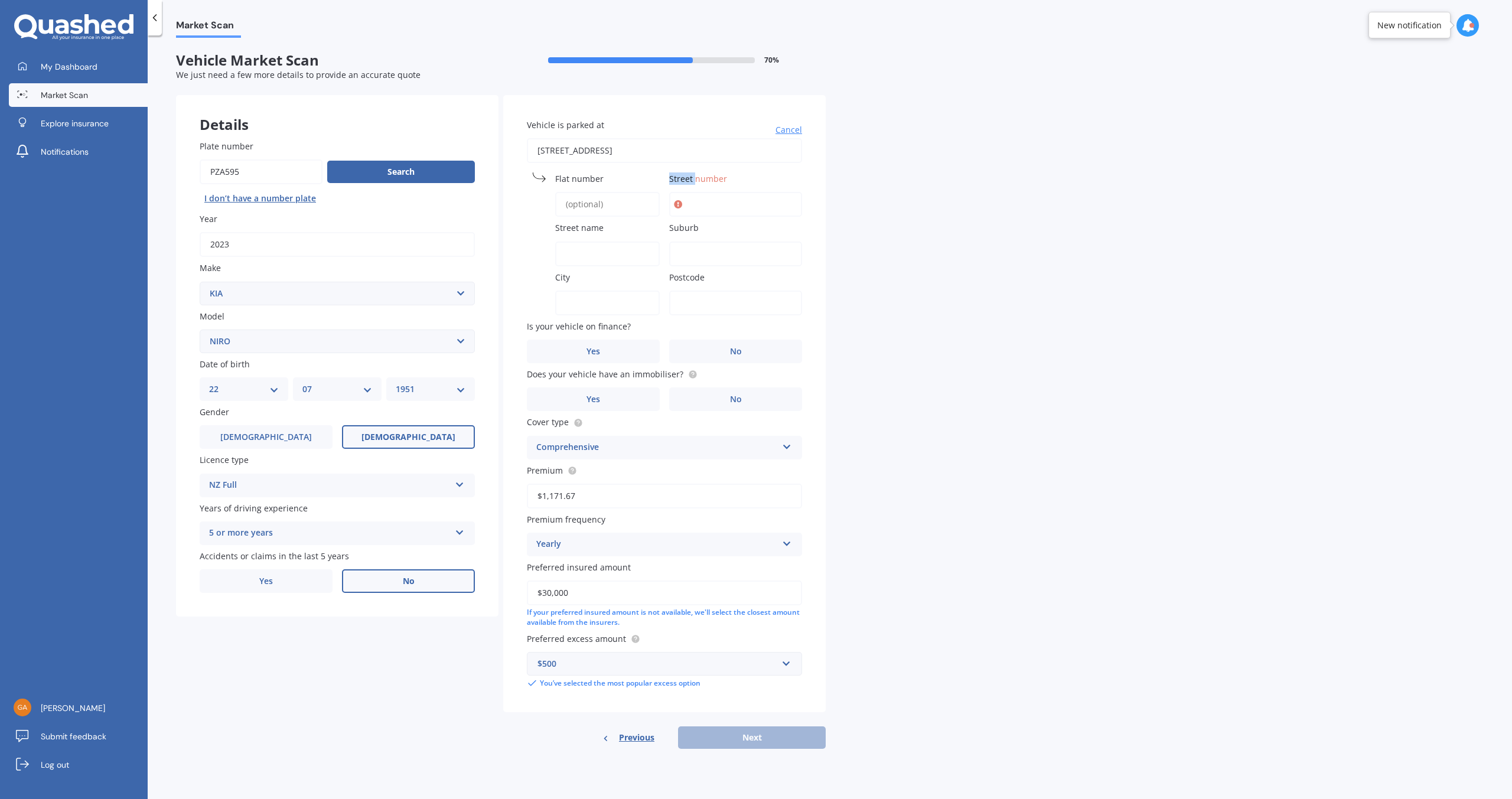
click at [684, 192] on input "Street number" at bounding box center [735, 205] width 133 height 25
click at [561, 255] on input "Street name" at bounding box center [607, 254] width 105 height 25
type input "[GEOGRAPHIC_DATA]"
click at [697, 257] on input "Suburb" at bounding box center [735, 254] width 133 height 25
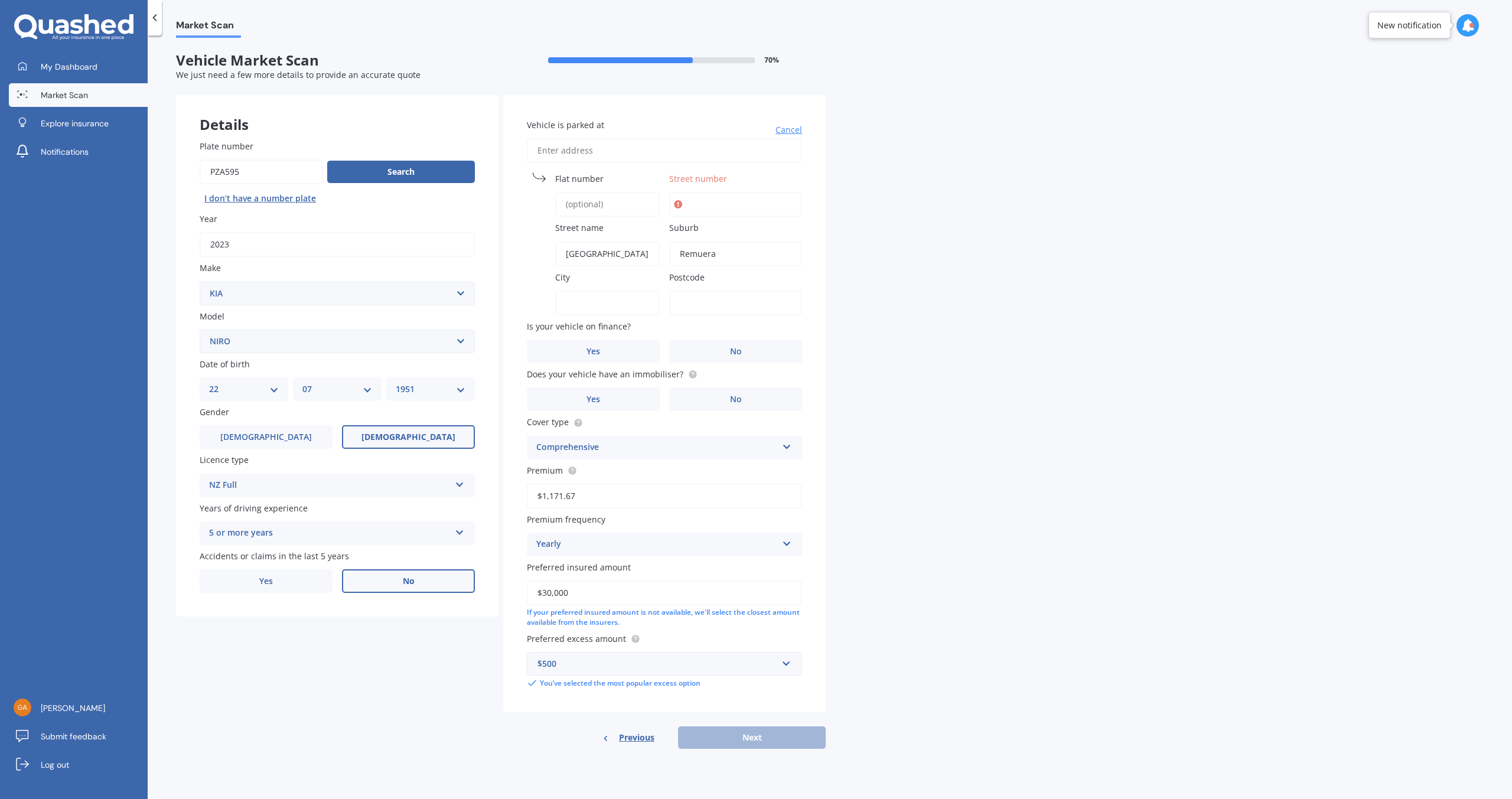
type input "Remuera"
click at [690, 199] on input "Street number" at bounding box center [735, 205] width 133 height 25
type input "13"
click at [573, 299] on input "City" at bounding box center [607, 303] width 105 height 25
type input "[GEOGRAPHIC_DATA]"
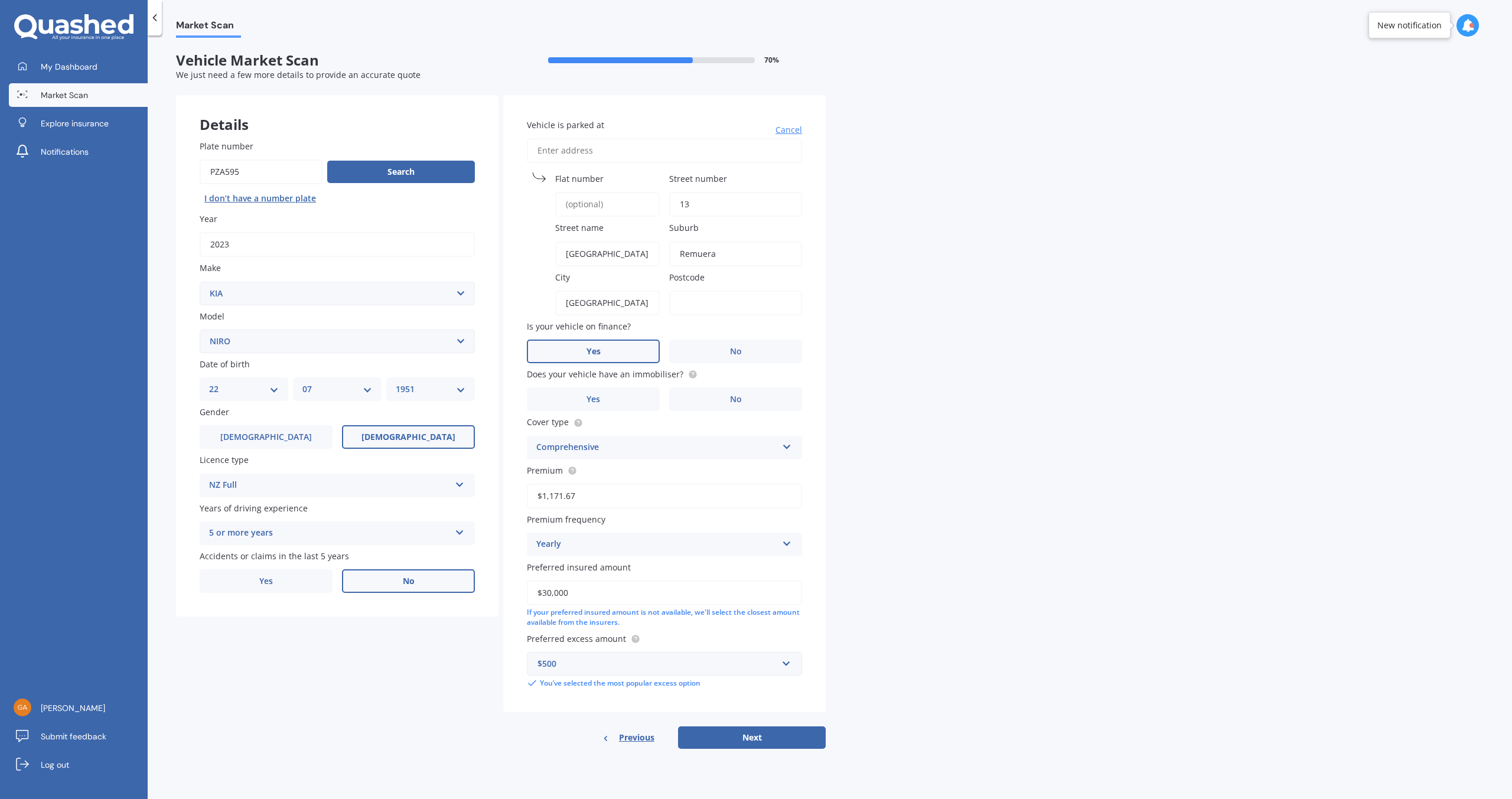
type input "1050"
click at [734, 353] on span "No" at bounding box center [736, 351] width 12 height 10
click at [0, 0] on input "No" at bounding box center [0, 0] width 0 height 0
click at [596, 398] on span "Yes" at bounding box center [594, 399] width 14 height 10
click at [0, 0] on input "Yes" at bounding box center [0, 0] width 0 height 0
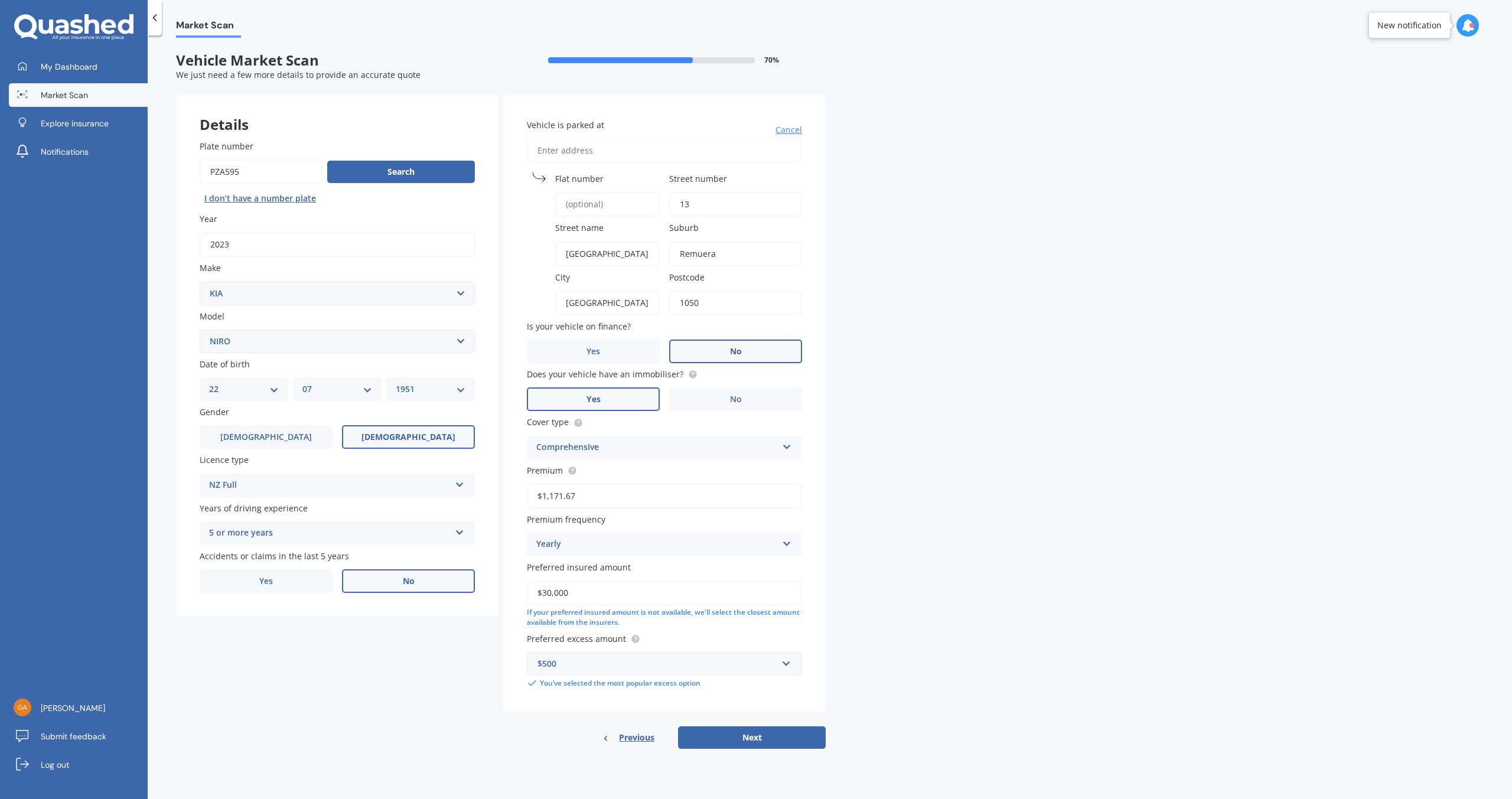
click at [788, 449] on icon at bounding box center [787, 444] width 10 height 8
click at [739, 737] on button "Next" at bounding box center [751, 737] width 147 height 23
select select "22"
select select "07"
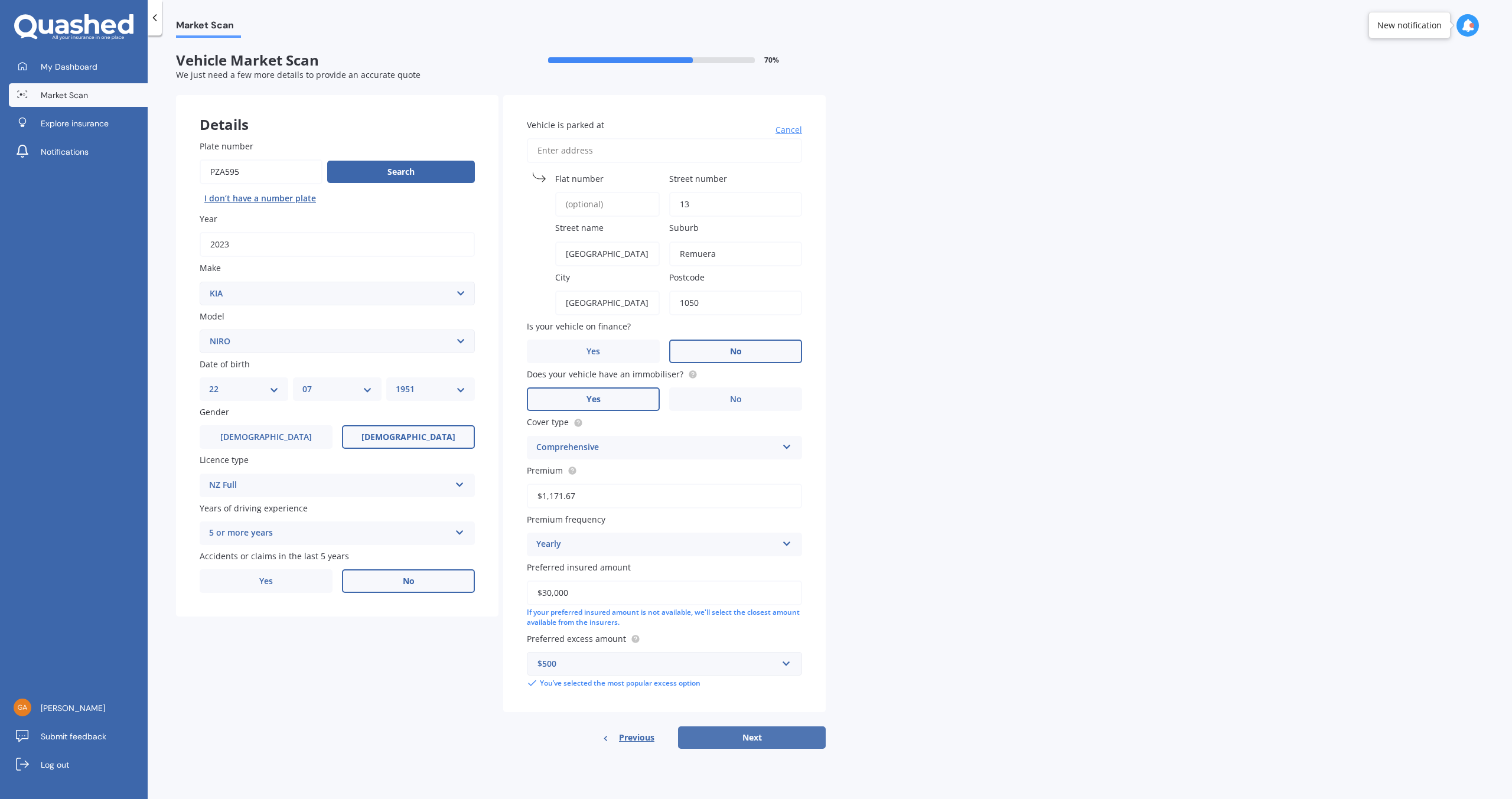
select select "1951"
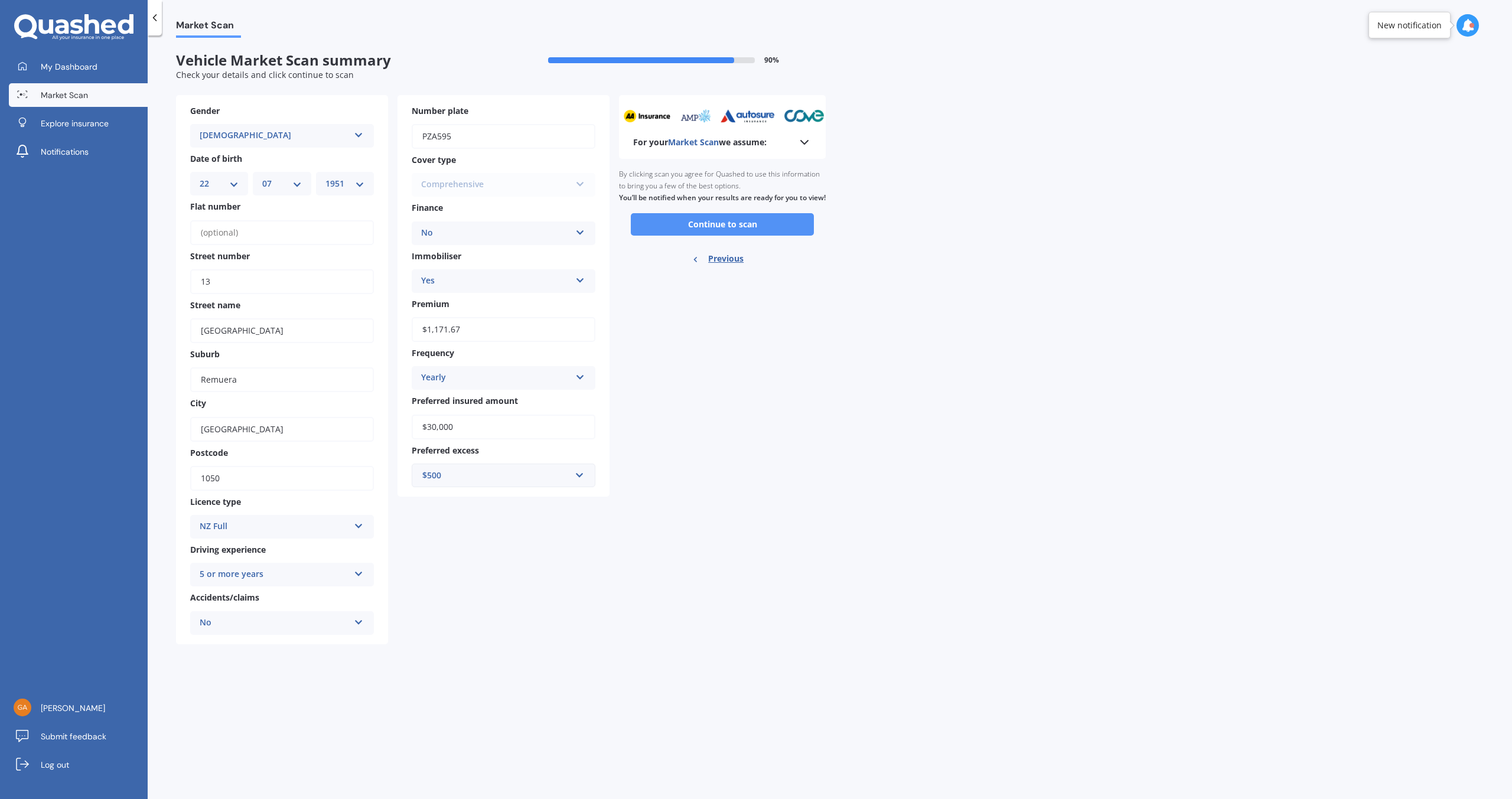
click at [703, 233] on button "Continue to scan" at bounding box center [722, 224] width 183 height 23
click at [703, 233] on div "Ready to go By clicking scan you agree for Quashed to use this information to b…" at bounding box center [722, 218] width 207 height 118
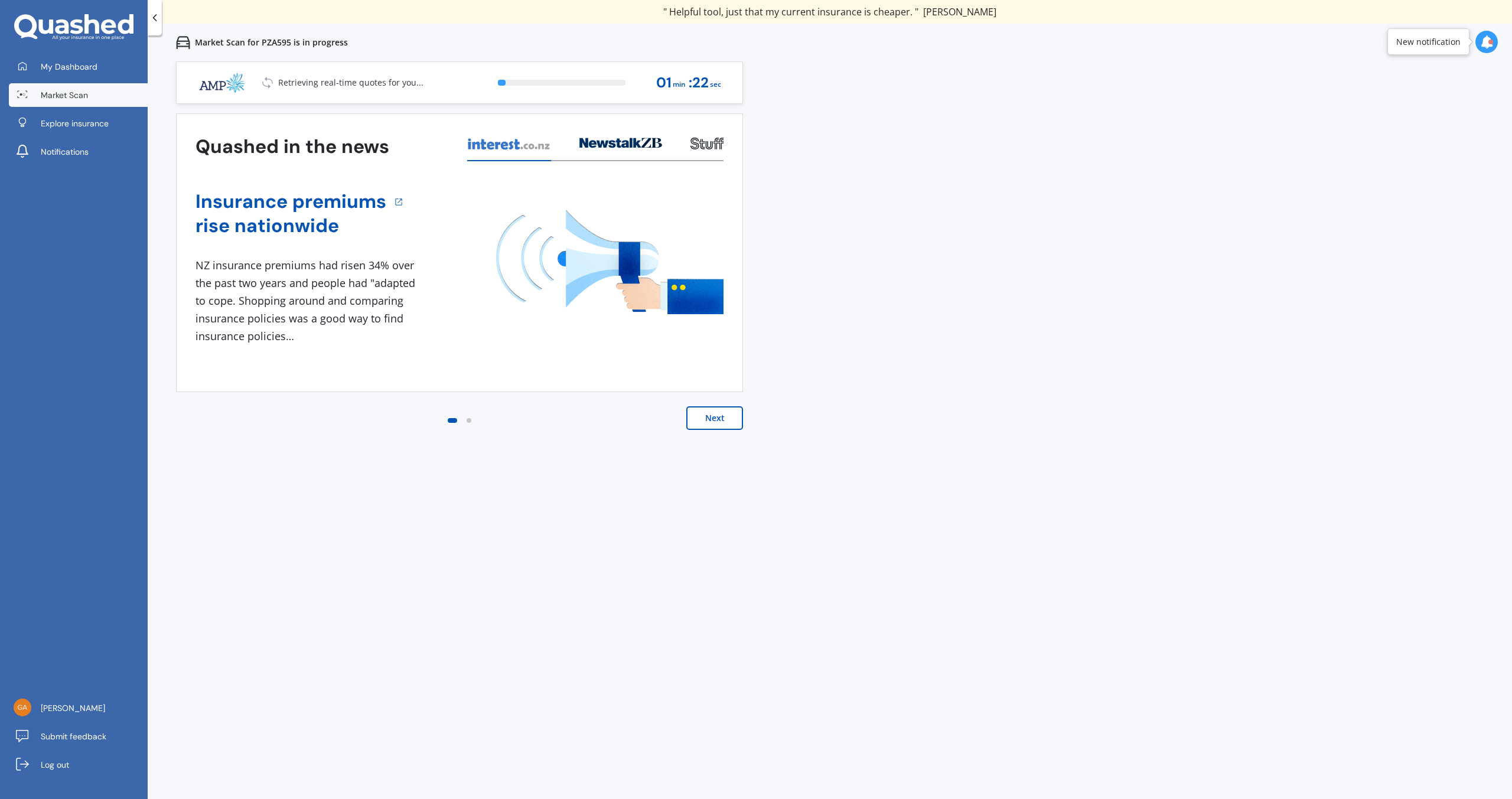
click at [707, 422] on button "Next" at bounding box center [714, 418] width 57 height 23
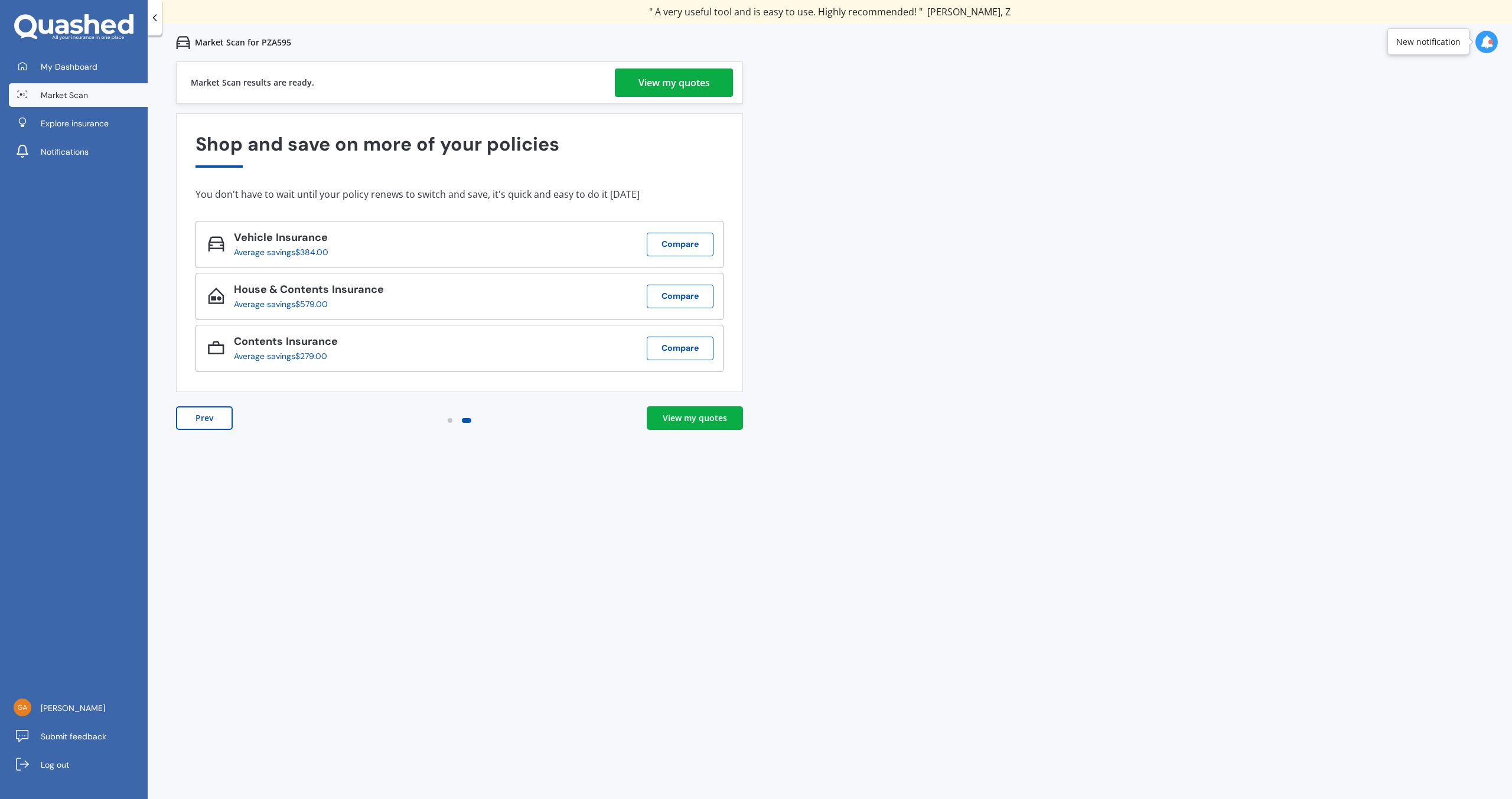
click at [674, 420] on div "View my quotes" at bounding box center [694, 418] width 64 height 12
